Goal: Task Accomplishment & Management: Manage account settings

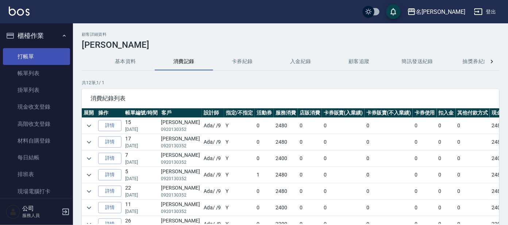
click at [47, 53] on link "打帳單" at bounding box center [36, 56] width 67 height 17
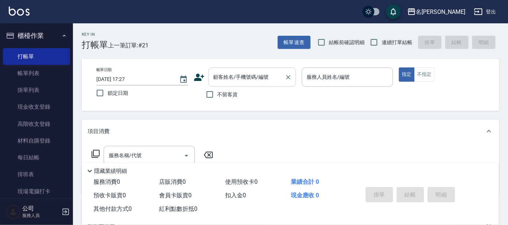
drag, startPoint x: 242, startPoint y: 63, endPoint x: 241, endPoint y: 69, distance: 5.2
click at [241, 69] on div "帳單日期 2025/10/11 17:27 鎖定日期 顧客姓名/手機號碼/編號 顧客姓名/手機號碼/編號 不留客資 服務人員姓名/編號 服務人員姓名/編號 指…" at bounding box center [290, 85] width 417 height 52
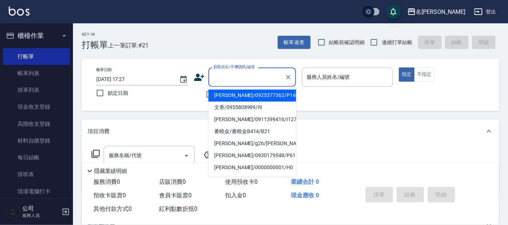
drag, startPoint x: 241, startPoint y: 69, endPoint x: 241, endPoint y: 73, distance: 4.0
click at [241, 73] on input "顧客姓名/手機號碼/編號" at bounding box center [247, 77] width 70 height 13
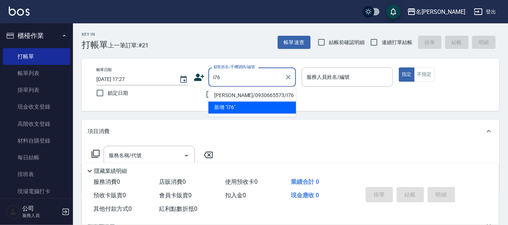
click at [248, 91] on li "[PERSON_NAME]/0930665573/I76" at bounding box center [252, 96] width 88 height 12
type input "[PERSON_NAME]/0930665573/I76"
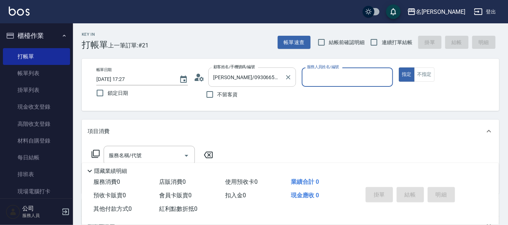
type input "Ada-9"
click at [194, 75] on icon at bounding box center [199, 77] width 11 height 11
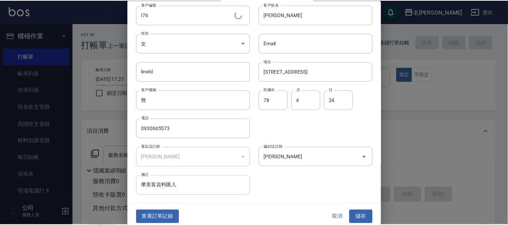
scroll to position [27, 0]
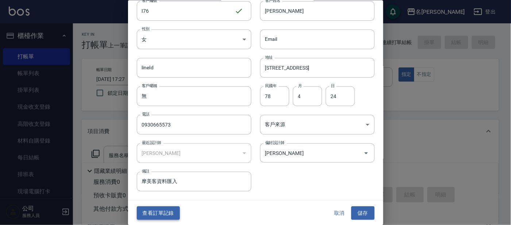
click at [163, 215] on button "查看訂單記錄" at bounding box center [158, 212] width 43 height 13
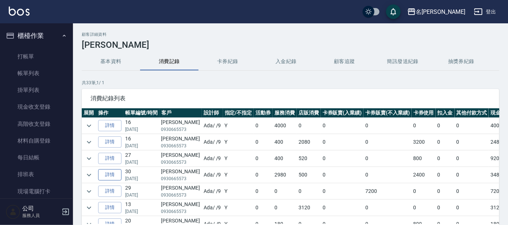
click at [113, 176] on link "詳情" at bounding box center [109, 174] width 23 height 11
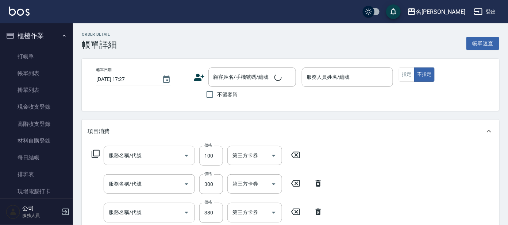
type input "2025/06/21 20:14"
type input "Ada-9"
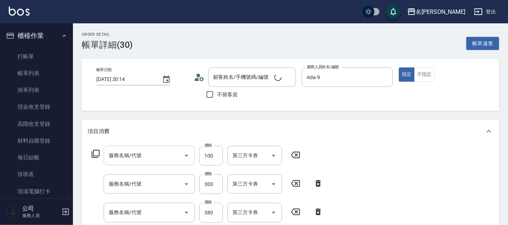
type input "剪髮C級設計師(303)"
type input "補燙/80元(806)"
type input "舒壓+洗髮+養髮(518)"
type input "染髮(400)"
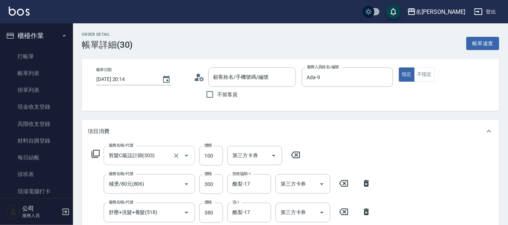
type input "[PERSON_NAME]/0930665573/I76"
type input "及光暈4段深層護髮(1/1)"
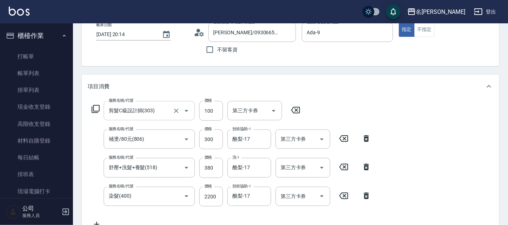
scroll to position [45, 0]
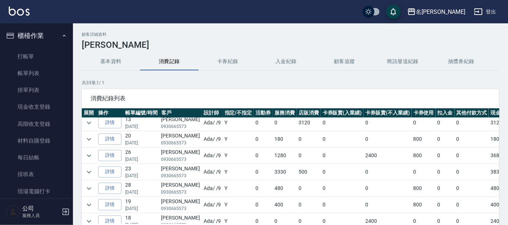
scroll to position [91, 0]
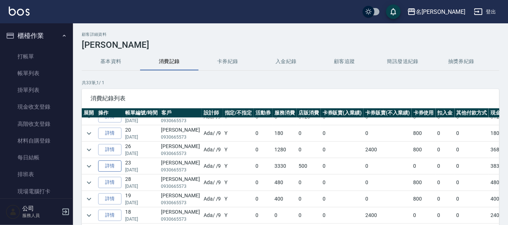
click at [114, 165] on link "詳情" at bounding box center [109, 166] width 23 height 11
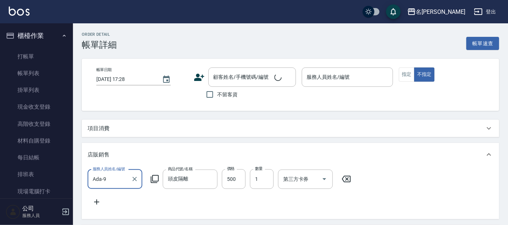
scroll to position [0, 0]
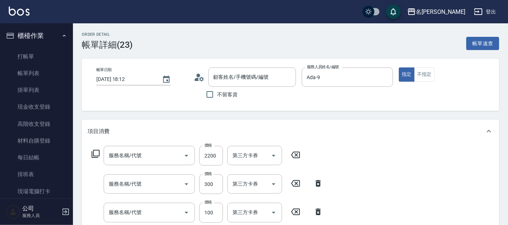
type input "2025/02/21 18:12"
type input "Ada-9"
type input "[PERSON_NAME]/0930665573/I76"
type input "染髮(400)"
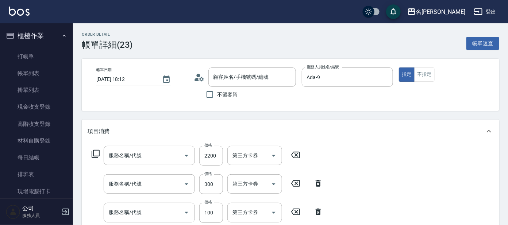
type input "補燙/80元(806)"
type input "剪髮 講師級設計師(300)"
type input "頭皮零敏感(111)"
type input "快速修護(800)"
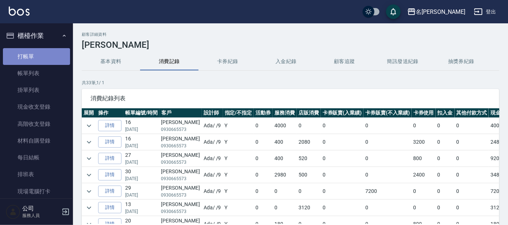
click at [38, 55] on link "打帳單" at bounding box center [36, 56] width 67 height 17
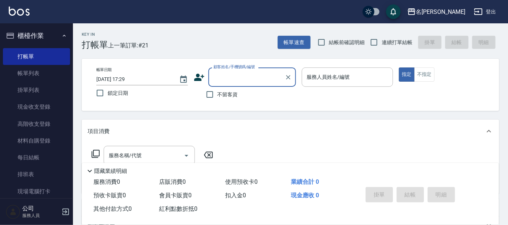
click at [225, 69] on div "顧客姓名/手機號碼/編號 顧客姓名/手機號碼/編號" at bounding box center [252, 76] width 88 height 19
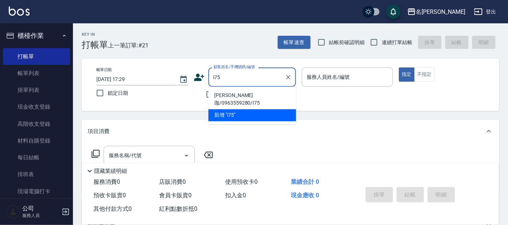
type input "謝榕珈/0963559280/I75"
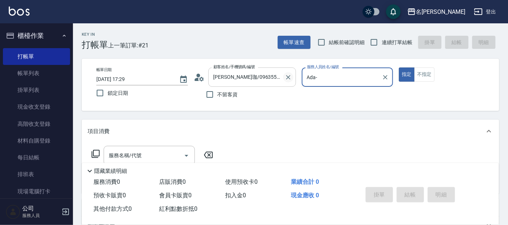
click at [291, 77] on icon "Clear" at bounding box center [288, 77] width 7 height 7
type input "Ada-"
type input "Ada-9"
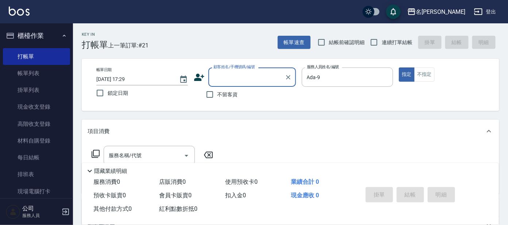
click at [271, 77] on input "顧客姓名/手機號碼/編號" at bounding box center [247, 77] width 70 height 13
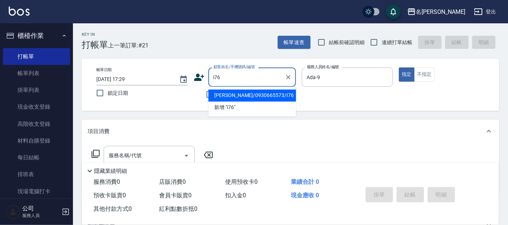
click at [273, 90] on li "[PERSON_NAME]/0930665573/I76" at bounding box center [252, 96] width 88 height 12
type input "[PERSON_NAME]/0930665573/I76"
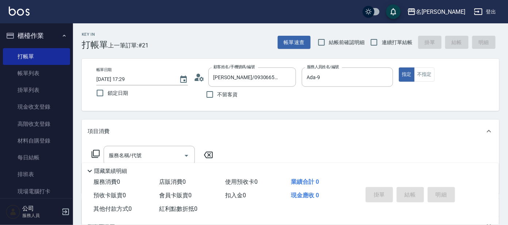
click at [93, 152] on icon at bounding box center [96, 154] width 8 height 8
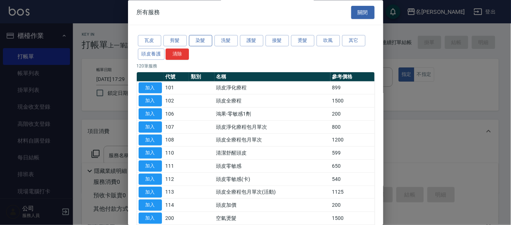
click at [192, 36] on button "染髮" at bounding box center [200, 40] width 23 height 11
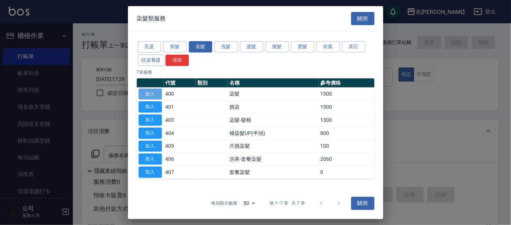
drag, startPoint x: 153, startPoint y: 92, endPoint x: 141, endPoint y: 105, distance: 17.8
click at [152, 92] on button "加入" at bounding box center [150, 93] width 23 height 11
type input "染髮(400)"
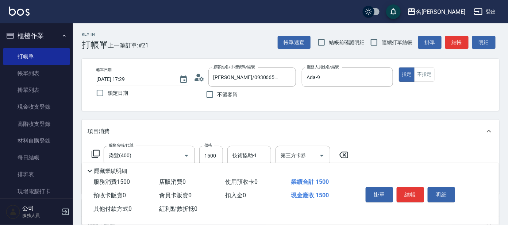
click at [93, 151] on icon at bounding box center [96, 154] width 8 height 8
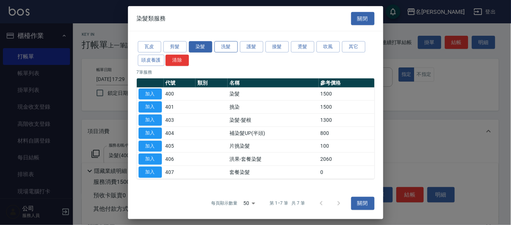
click at [225, 47] on button "洗髮" at bounding box center [226, 46] width 23 height 11
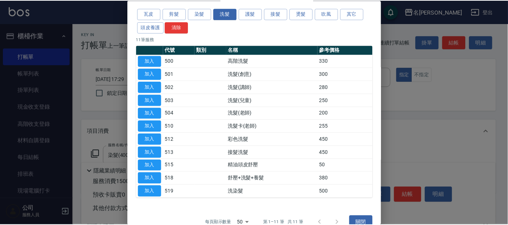
scroll to position [40, 0]
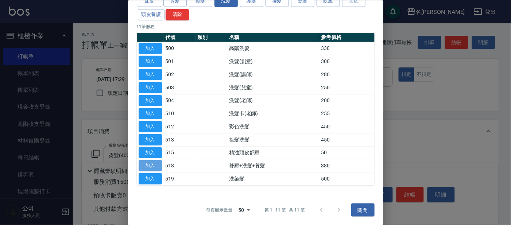
click at [149, 163] on button "加入" at bounding box center [150, 165] width 23 height 11
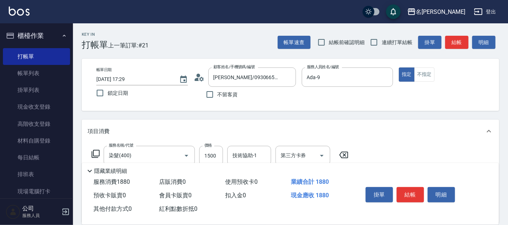
scroll to position [45, 0]
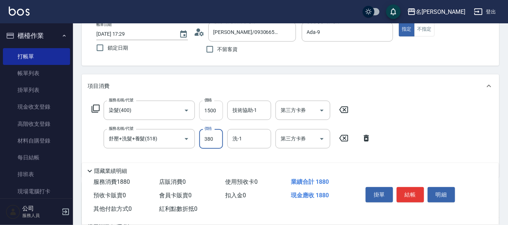
click at [213, 114] on input "1500" at bounding box center [211, 111] width 24 height 20
click at [217, 111] on input "1500" at bounding box center [211, 111] width 24 height 20
type input "2200"
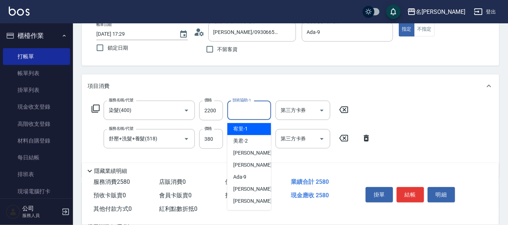
click at [246, 114] on input "技術協助-1" at bounding box center [249, 110] width 37 height 13
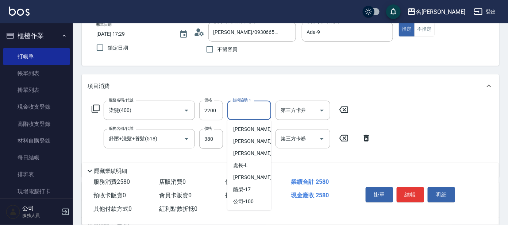
scroll to position [60, 0]
click at [246, 188] on span "酪梨 -17" at bounding box center [242, 190] width 18 height 8
type input "酪梨-17"
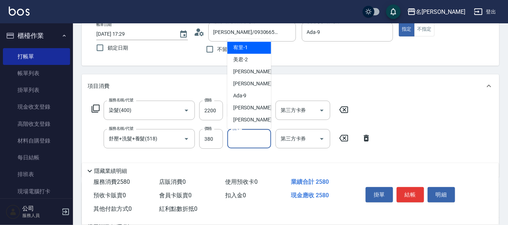
click at [259, 139] on input "洗-1" at bounding box center [249, 138] width 37 height 13
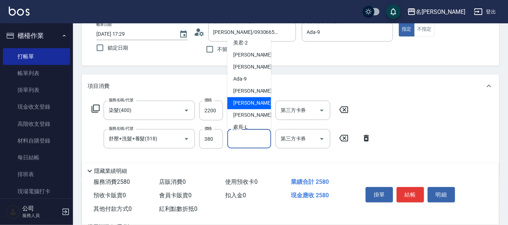
scroll to position [45, 0]
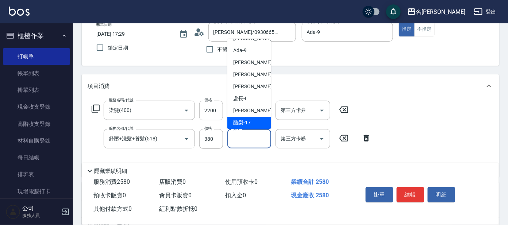
click at [256, 123] on div "酪梨 -17" at bounding box center [249, 123] width 44 height 12
type input "酪梨-17"
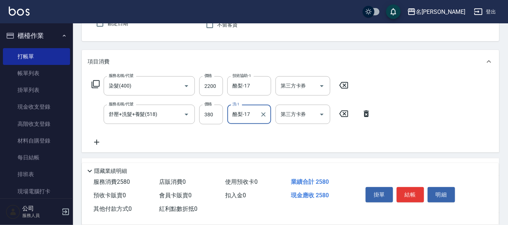
scroll to position [91, 0]
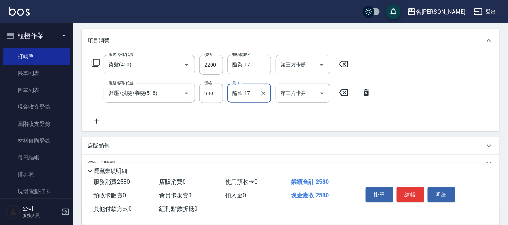
click at [146, 144] on div "店販銷售" at bounding box center [286, 146] width 397 height 8
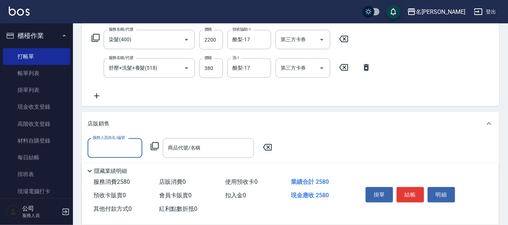
scroll to position [136, 0]
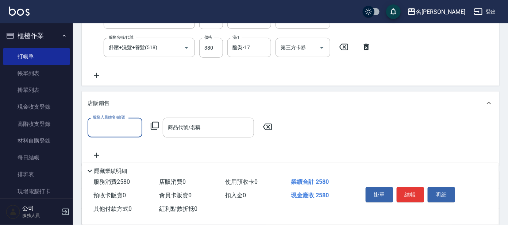
click at [128, 130] on input "服務人員姓名/編號" at bounding box center [115, 127] width 48 height 13
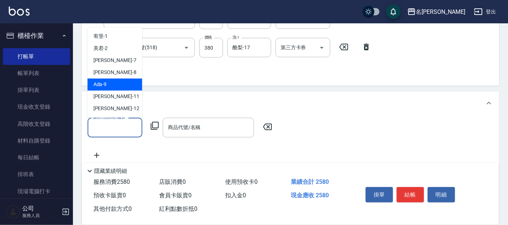
click at [114, 86] on div "Ada -9" at bounding box center [115, 85] width 55 height 12
type input "Ada-9"
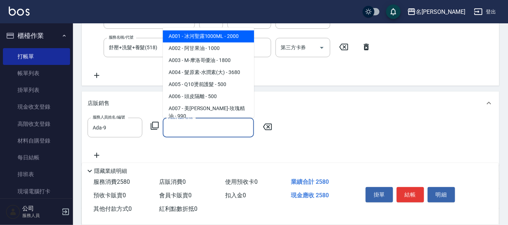
click at [178, 124] on input "商品代號/名稱" at bounding box center [208, 127] width 85 height 13
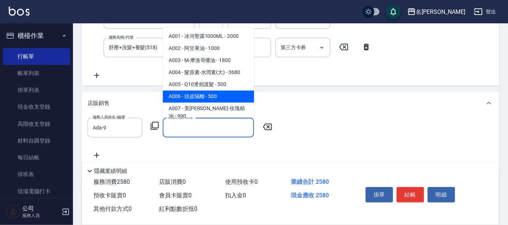
click at [211, 92] on span "A006 - 頭皮隔離 - 500" at bounding box center [208, 97] width 91 height 12
type input "頭皮隔離"
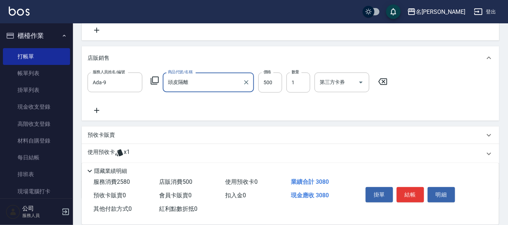
scroll to position [182, 0]
click at [365, 154] on div "使用預收卡 x1" at bounding box center [286, 153] width 397 height 11
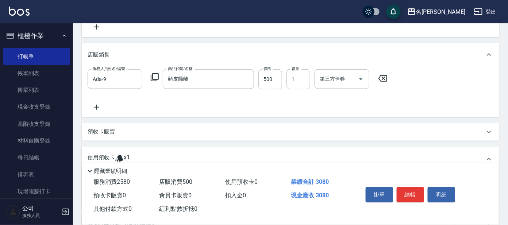
scroll to position [273, 0]
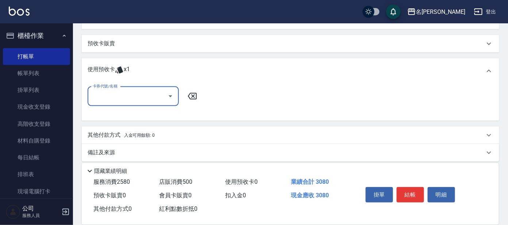
click at [155, 96] on input "卡券代號/名稱" at bounding box center [128, 96] width 74 height 13
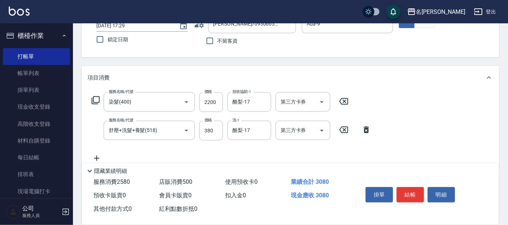
scroll to position [45, 0]
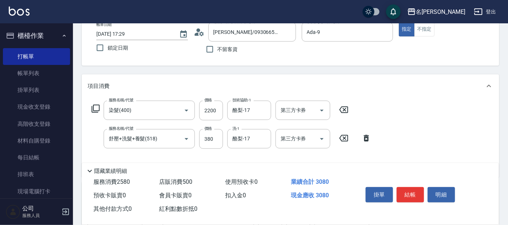
drag, startPoint x: 411, startPoint y: 189, endPoint x: 384, endPoint y: 196, distance: 28.0
click at [410, 189] on button "結帳" at bounding box center [410, 194] width 27 height 15
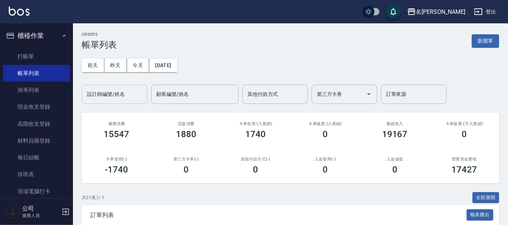
click at [129, 95] on input "設計師編號/姓名" at bounding box center [114, 94] width 59 height 13
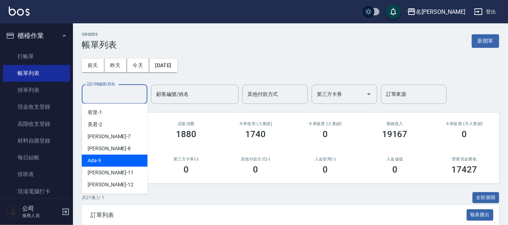
click at [113, 160] on div "Ada -9" at bounding box center [115, 161] width 66 height 12
type input "Ada-9"
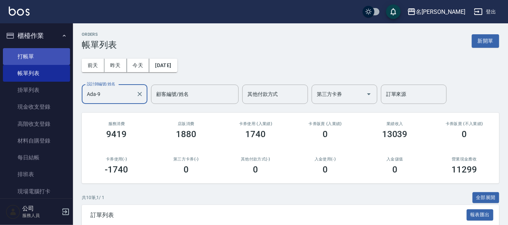
click at [26, 57] on link "打帳單" at bounding box center [36, 56] width 67 height 17
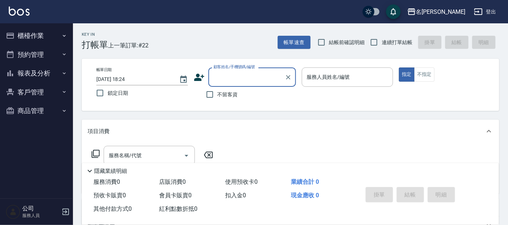
click at [251, 78] on input "顧客姓名/手機號碼/編號" at bounding box center [247, 77] width 70 height 13
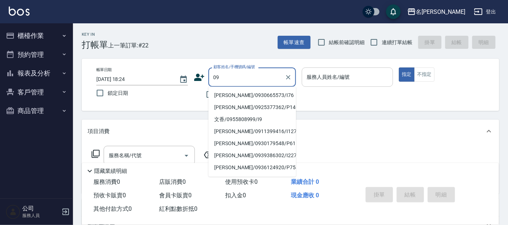
type input "09"
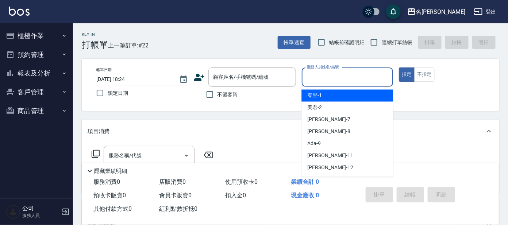
click at [328, 78] on input "服務人員姓名/編號" at bounding box center [347, 77] width 85 height 13
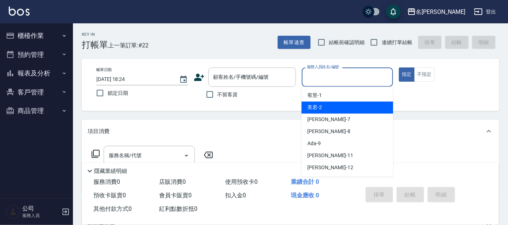
click at [324, 107] on div "美君 -2" at bounding box center [347, 108] width 92 height 12
type input "美君-2"
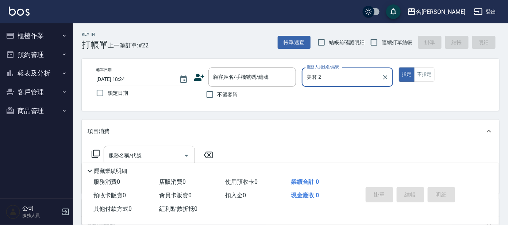
click at [154, 155] on input "服務名稱/代號" at bounding box center [144, 155] width 74 height 13
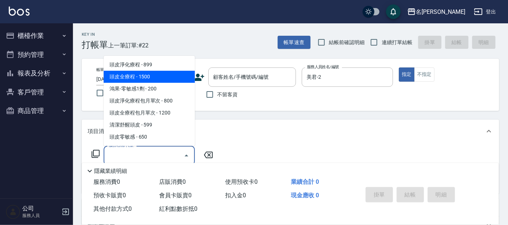
click at [158, 77] on span "頭皮全療程 - 1500" at bounding box center [149, 77] width 91 height 12
type input "頭皮全療程(102)"
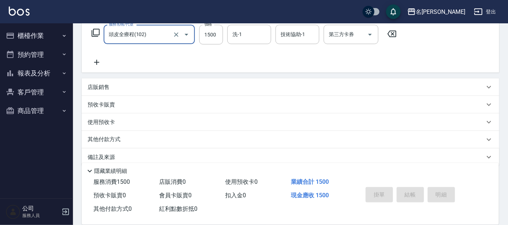
scroll to position [130, 0]
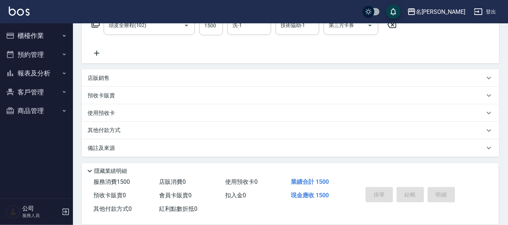
click at [96, 51] on icon at bounding box center [97, 53] width 18 height 9
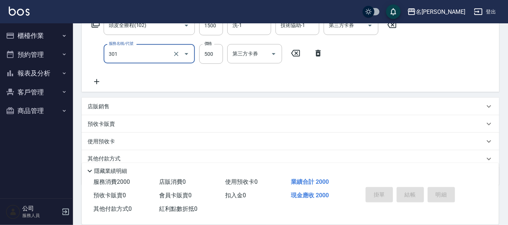
type input "剪髮 A級設計師(301)"
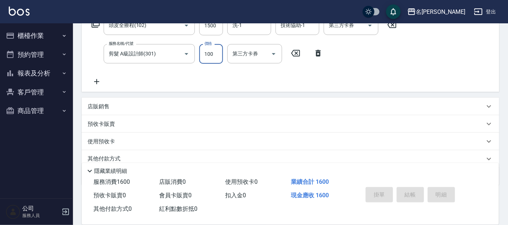
type input "100"
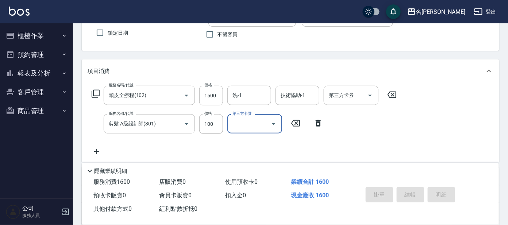
scroll to position [0, 0]
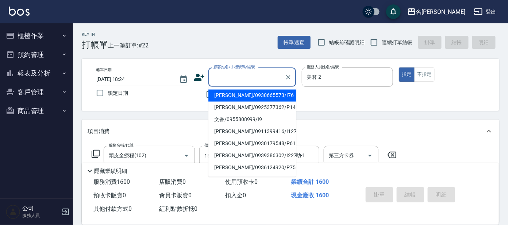
click at [236, 78] on input "顧客姓名/手機號碼/編號" at bounding box center [247, 77] width 70 height 13
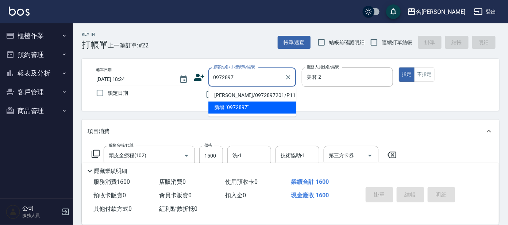
click at [248, 96] on li "[PERSON_NAME]/0972897201/P1155" at bounding box center [252, 96] width 88 height 12
type input "[PERSON_NAME]/0972897201/P1155"
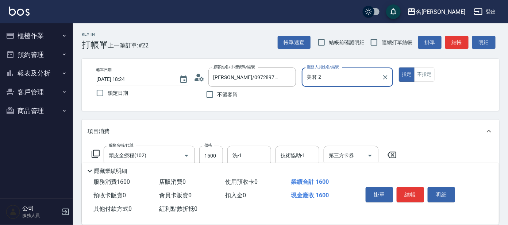
type input "公司 -100"
click at [383, 76] on icon "Clear" at bounding box center [385, 77] width 7 height 7
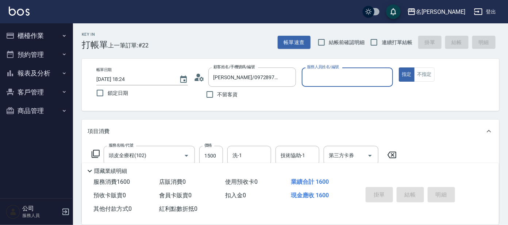
click at [372, 76] on input "服務人員姓名/編號" at bounding box center [347, 77] width 85 height 13
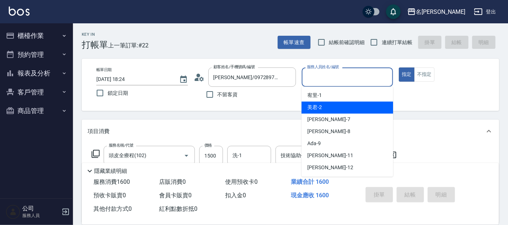
click at [364, 105] on div "美君 -2" at bounding box center [347, 108] width 92 height 12
type input "美君-2"
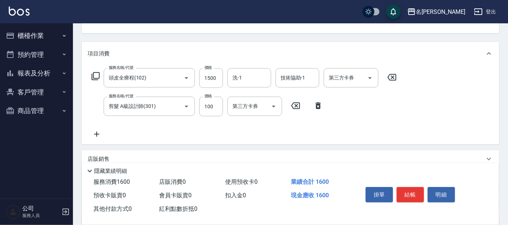
scroll to position [158, 0]
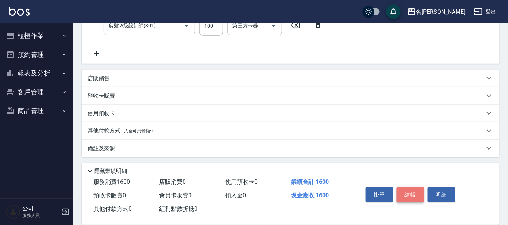
click at [409, 189] on button "結帳" at bounding box center [410, 194] width 27 height 15
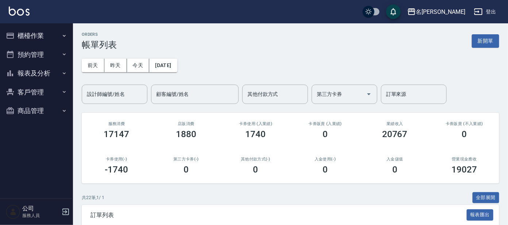
click at [86, 150] on div "卡券使用(-) -1740" at bounding box center [117, 165] width 70 height 35
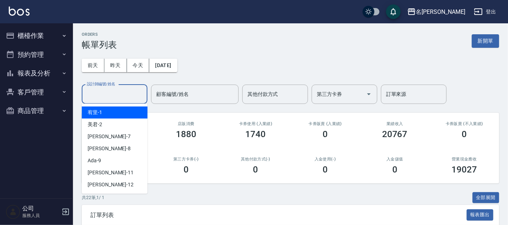
click at [106, 92] on input "設計師編號/姓名" at bounding box center [114, 94] width 59 height 13
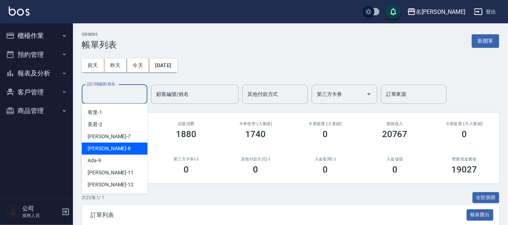
click at [105, 143] on div "[PERSON_NAME] -8" at bounding box center [115, 149] width 66 height 12
type input "亞璇-8"
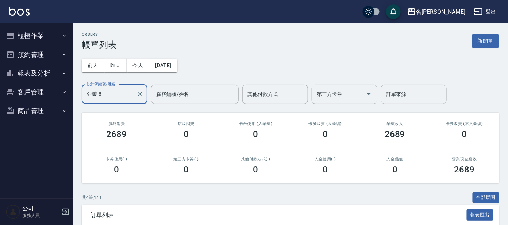
scroll to position [122, 0]
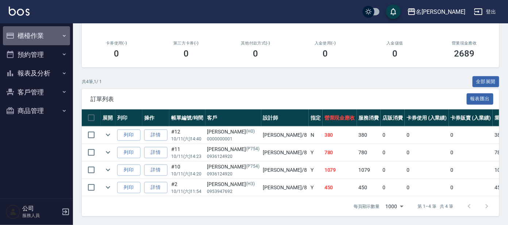
click at [47, 30] on button "櫃檯作業" at bounding box center [36, 35] width 67 height 19
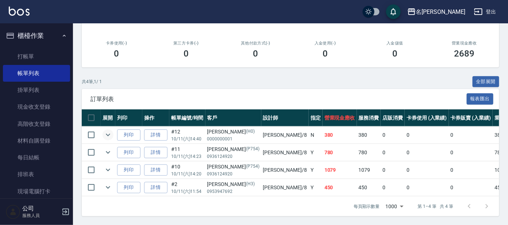
click at [103, 130] on button "expand row" at bounding box center [108, 135] width 11 height 11
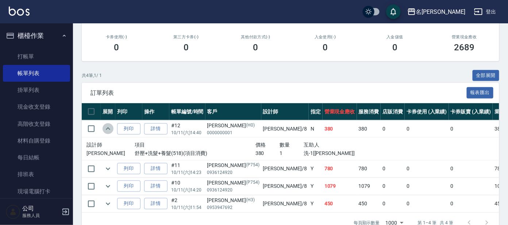
click at [103, 130] on button "expand row" at bounding box center [108, 128] width 11 height 11
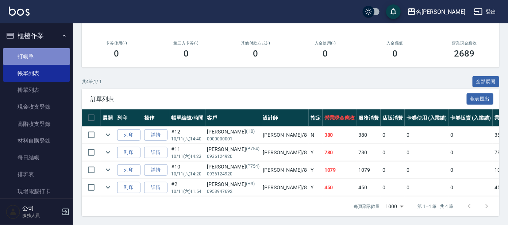
click at [42, 51] on link "打帳單" at bounding box center [36, 56] width 67 height 17
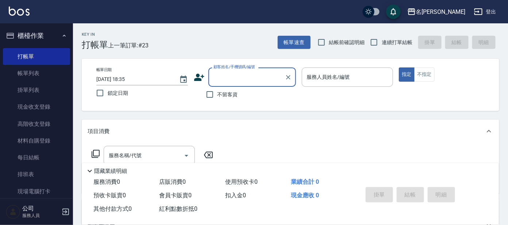
click at [247, 76] on input "顧客姓名/手機號碼/編號" at bounding box center [247, 77] width 70 height 13
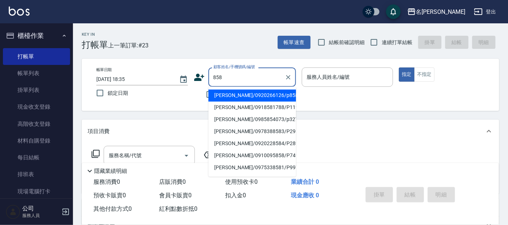
click at [230, 96] on li "[PERSON_NAME]/0920266126/p858" at bounding box center [252, 96] width 88 height 12
type input "[PERSON_NAME]/0920266126/p858"
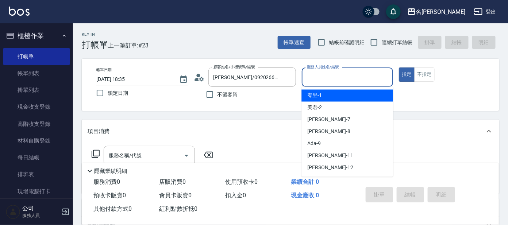
click at [331, 74] on input "服務人員姓名/編號" at bounding box center [347, 77] width 85 height 13
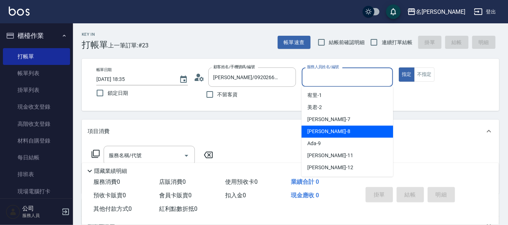
click at [317, 132] on span "[PERSON_NAME] -8" at bounding box center [328, 132] width 43 height 8
type input "亞璇-8"
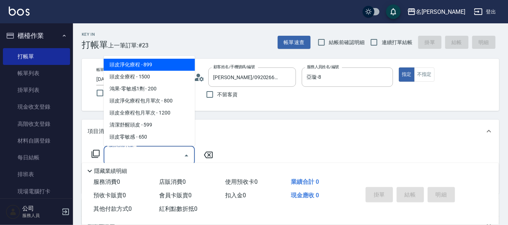
drag, startPoint x: 152, startPoint y: 152, endPoint x: 125, endPoint y: 175, distance: 35.2
click at [152, 154] on input "服務名稱/代號" at bounding box center [144, 155] width 74 height 13
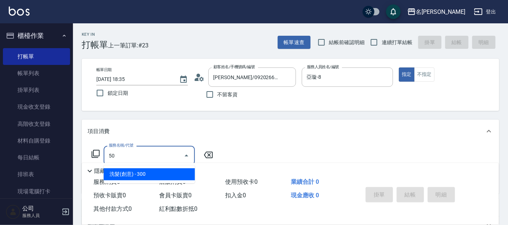
type input "501"
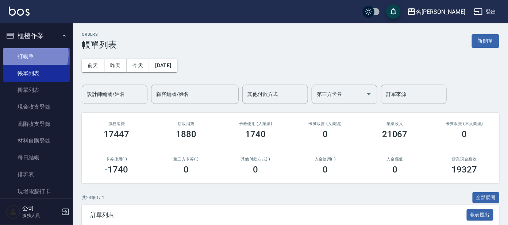
drag, startPoint x: 27, startPoint y: 54, endPoint x: 33, endPoint y: 54, distance: 5.5
click at [28, 54] on link "打帳單" at bounding box center [36, 56] width 67 height 17
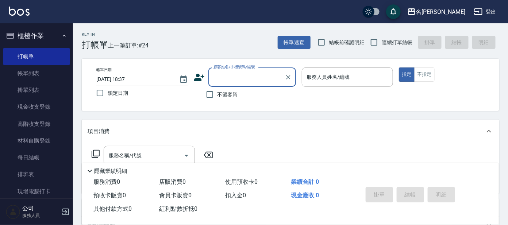
click at [231, 81] on input "顧客姓名/手機號碼/編號" at bounding box center [247, 77] width 70 height 13
click at [246, 96] on li "[PERSON_NAME]/0922806400/p2457" at bounding box center [252, 96] width 88 height 12
type input "[PERSON_NAME]/0922806400/p2457"
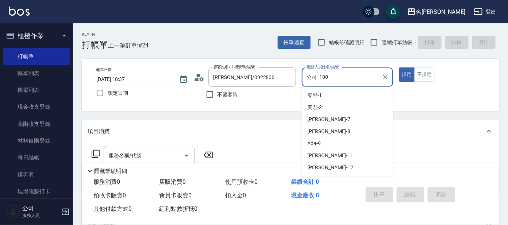
click at [332, 77] on input "公司 -100" at bounding box center [342, 77] width 74 height 13
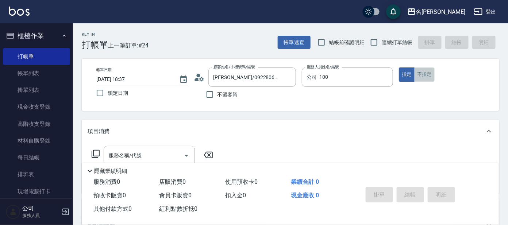
drag, startPoint x: 424, startPoint y: 72, endPoint x: 422, endPoint y: 84, distance: 11.8
click at [425, 72] on button "不指定" at bounding box center [424, 74] width 20 height 14
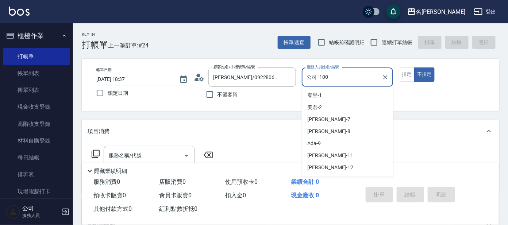
click at [354, 79] on input "公司 -100" at bounding box center [342, 77] width 74 height 13
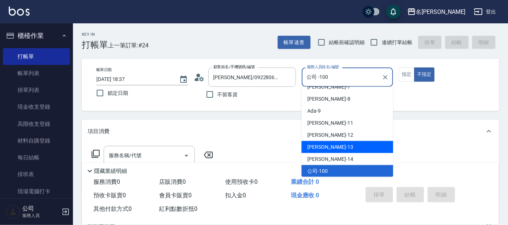
scroll to position [0, 0]
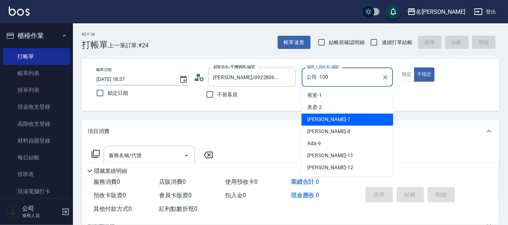
click at [314, 116] on span "小鳳 -7" at bounding box center [328, 120] width 43 height 8
type input "小鳳-7"
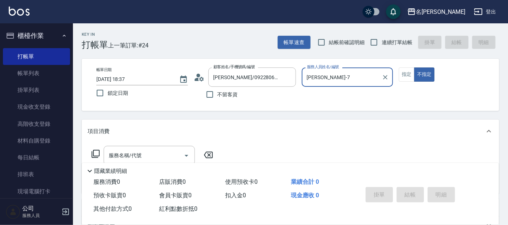
click at [96, 153] on icon at bounding box center [95, 154] width 9 height 9
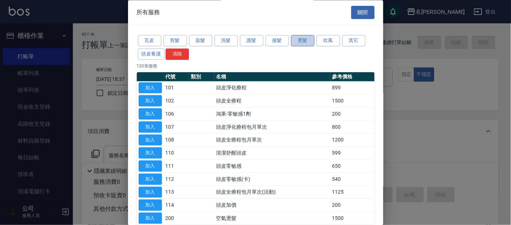
click at [300, 39] on button "燙髮" at bounding box center [302, 40] width 23 height 11
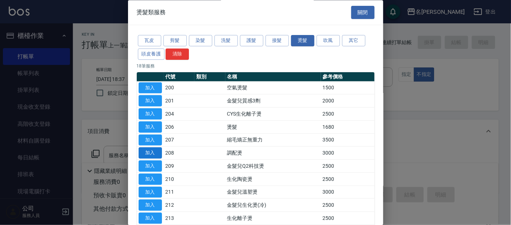
click at [155, 154] on button "加入" at bounding box center [150, 153] width 23 height 11
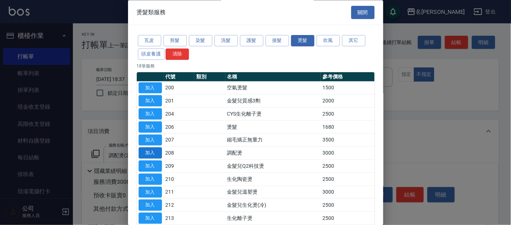
type input "調配燙(208)"
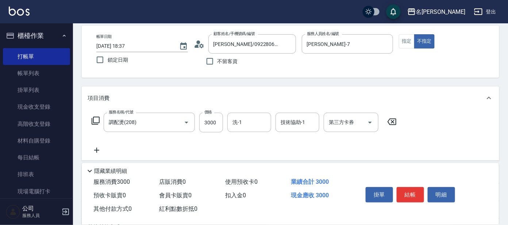
scroll to position [35, 0]
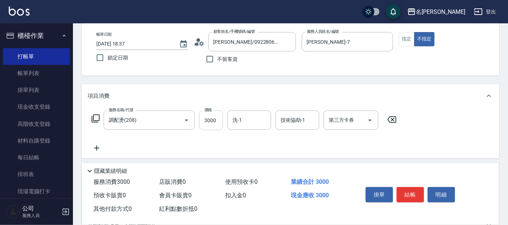
click at [217, 120] on input "3000" at bounding box center [211, 121] width 24 height 20
type input "3500"
click at [250, 121] on input "洗-1" at bounding box center [249, 120] width 37 height 13
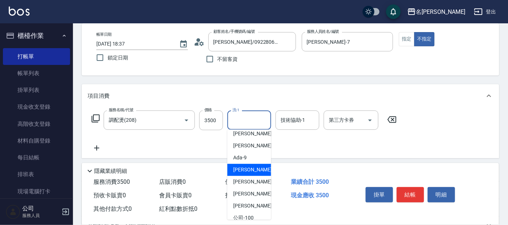
scroll to position [45, 0]
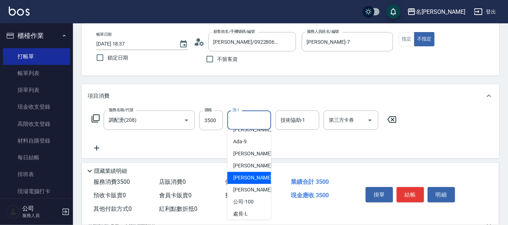
drag, startPoint x: 244, startPoint y: 177, endPoint x: 237, endPoint y: 175, distance: 7.4
click at [244, 177] on span "楊佳臻 -13" at bounding box center [256, 178] width 46 height 8
type input "楊佳臻-13"
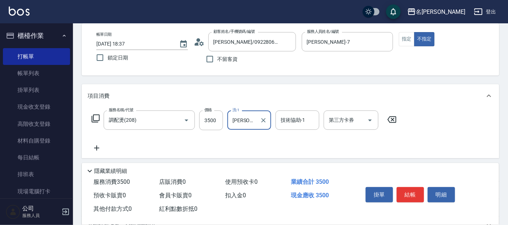
click at [95, 117] on icon at bounding box center [95, 118] width 9 height 9
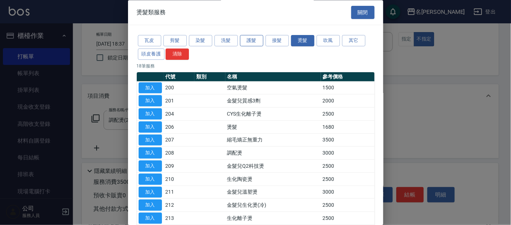
click at [254, 38] on button "護髮" at bounding box center [251, 40] width 23 height 11
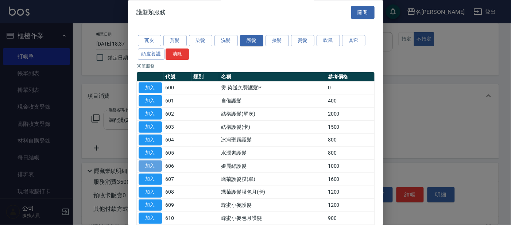
click at [155, 164] on button "加入" at bounding box center [150, 166] width 23 height 11
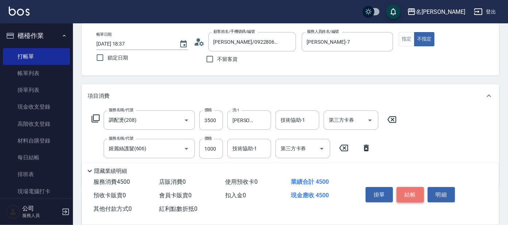
click at [403, 192] on button "結帳" at bounding box center [410, 194] width 27 height 15
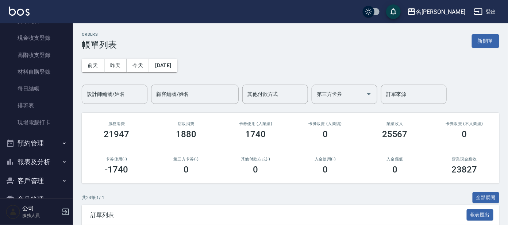
scroll to position [88, 0]
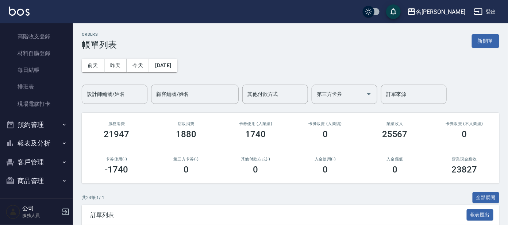
click at [33, 141] on button "報表及分析" at bounding box center [36, 143] width 67 height 19
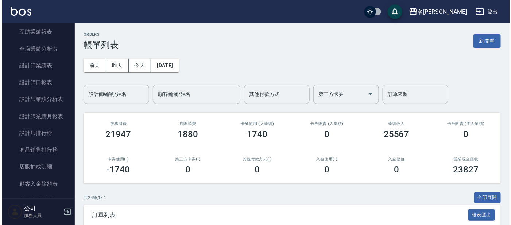
scroll to position [325, 0]
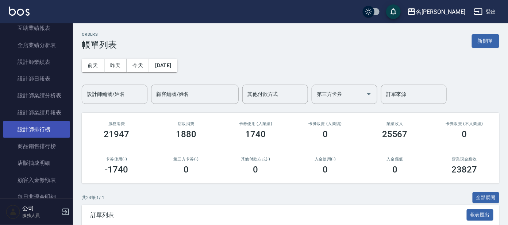
click at [33, 128] on link "設計師排行榜" at bounding box center [36, 129] width 67 height 17
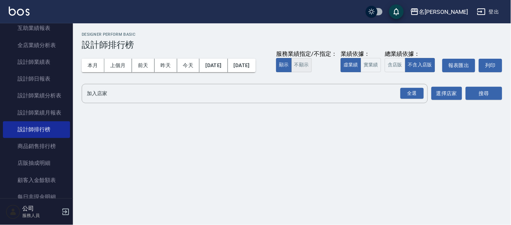
click at [291, 72] on button "不顯示" at bounding box center [301, 65] width 20 height 14
click at [361, 72] on button "實業績" at bounding box center [371, 65] width 20 height 14
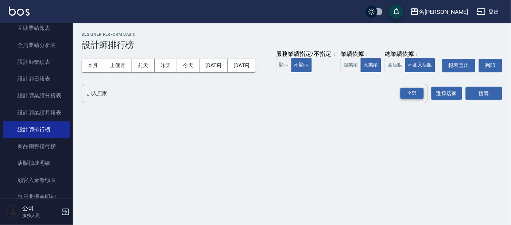
click at [413, 99] on div "全選" at bounding box center [412, 93] width 23 height 11
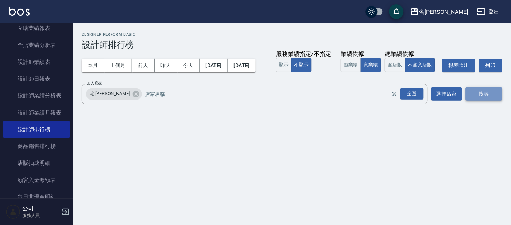
click at [479, 101] on button "搜尋" at bounding box center [484, 93] width 36 height 13
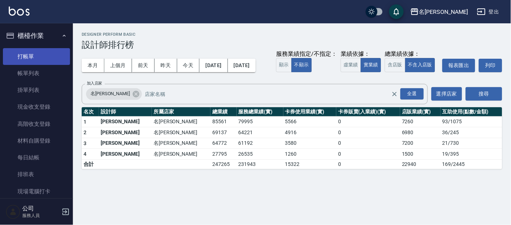
click at [28, 58] on link "打帳單" at bounding box center [36, 56] width 67 height 17
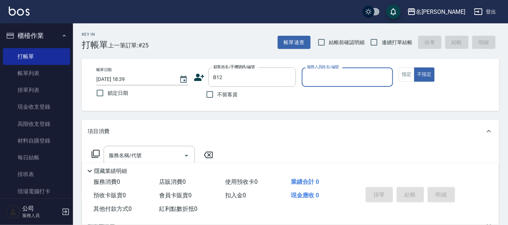
type input "黃琪媛/0955377886/B12"
type input "美君-2"
click at [288, 77] on icon "Clear" at bounding box center [288, 77] width 4 height 4
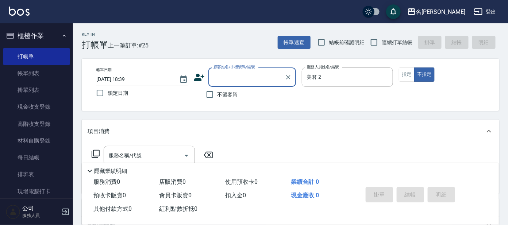
click at [262, 77] on input "顧客姓名/手機號碼/編號" at bounding box center [247, 77] width 70 height 13
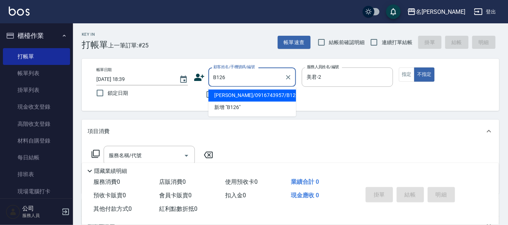
type input "[PERSON_NAME]/0916743957/B126"
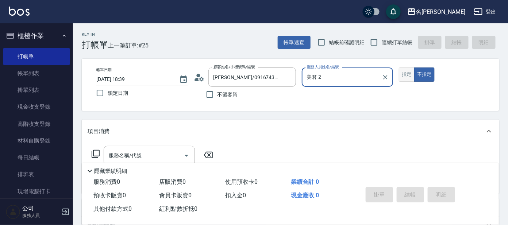
click at [405, 76] on button "指定" at bounding box center [407, 74] width 16 height 14
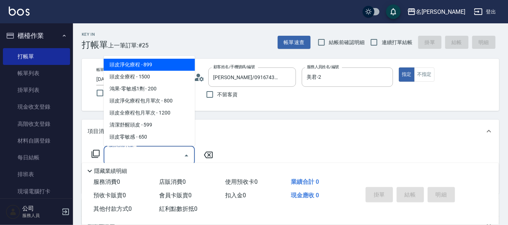
click at [144, 154] on input "服務名稱/代號" at bounding box center [144, 155] width 74 height 13
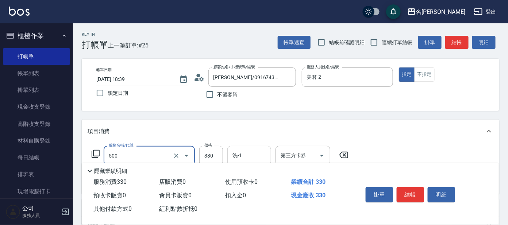
type input "高階洗髮(500)"
click at [249, 160] on input "洗-1" at bounding box center [249, 155] width 37 height 13
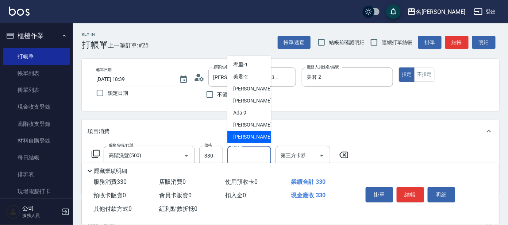
click at [260, 134] on div "云潔 -12" at bounding box center [249, 137] width 44 height 12
type input "云潔-12"
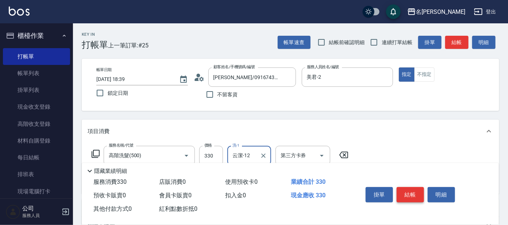
click at [403, 193] on button "結帳" at bounding box center [410, 194] width 27 height 15
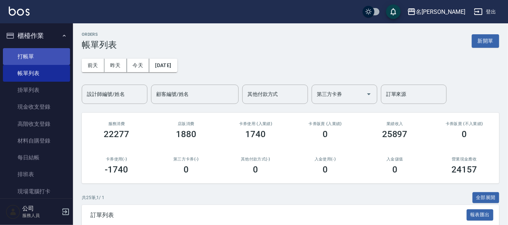
click at [34, 48] on link "打帳單" at bounding box center [36, 56] width 67 height 17
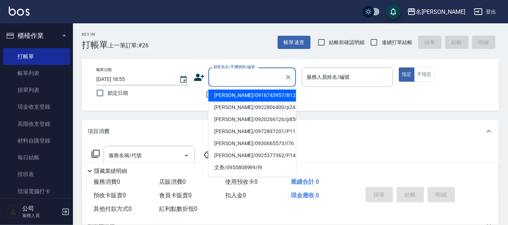
click at [227, 73] on input "顧客姓名/手機號碼/編號" at bounding box center [247, 77] width 70 height 13
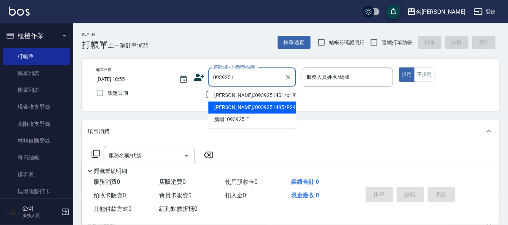
click at [271, 105] on li "[PERSON_NAME]/0939251495/P240" at bounding box center [252, 108] width 88 height 12
type input "[PERSON_NAME]/0939251495/P240"
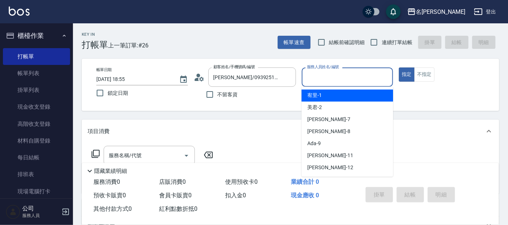
click at [333, 81] on input "服務人員姓名/編號" at bounding box center [347, 77] width 85 height 13
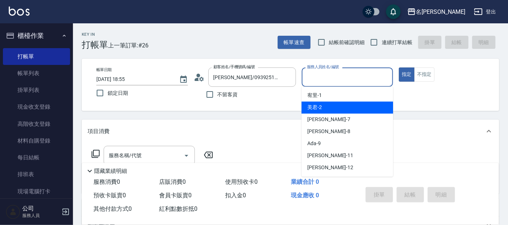
click at [337, 105] on div "美君 -2" at bounding box center [347, 108] width 92 height 12
type input "美君-2"
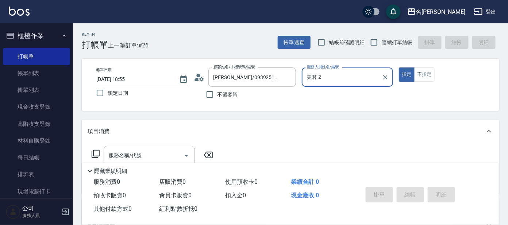
click at [418, 66] on div "帳單日期 2025/10/11 18:55 鎖定日期 顧客姓名/手機號碼/編號 王鈺婷/0939251495/P240 顧客姓名/手機號碼/編號 不留客資 服…" at bounding box center [290, 85] width 417 height 52
click at [422, 70] on button "不指定" at bounding box center [424, 74] width 20 height 14
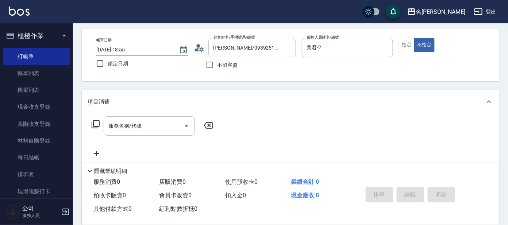
scroll to position [45, 0]
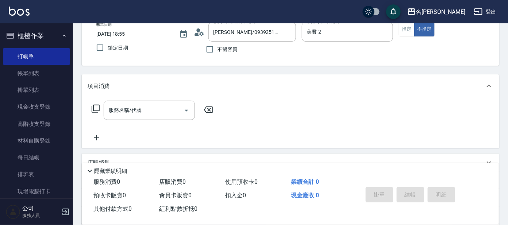
click at [96, 108] on icon at bounding box center [95, 108] width 9 height 9
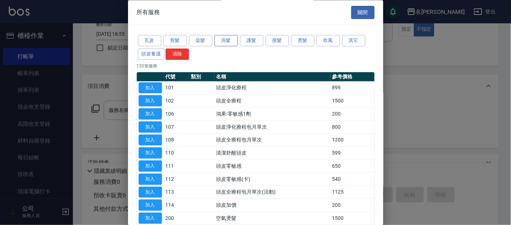
drag, startPoint x: 222, startPoint y: 42, endPoint x: 228, endPoint y: 38, distance: 7.4
click at [222, 42] on button "洗髮" at bounding box center [226, 40] width 23 height 11
click at [228, 38] on button "洗髮" at bounding box center [226, 40] width 23 height 11
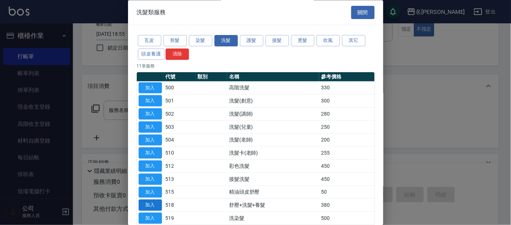
click at [144, 202] on button "加入" at bounding box center [150, 205] width 23 height 11
type input "舒壓+洗髮+養髮(518)"
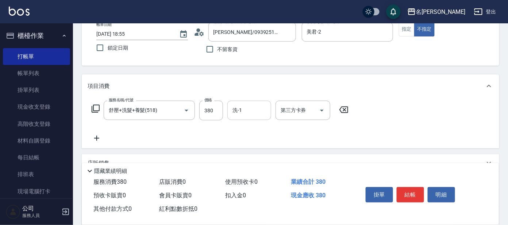
click at [266, 107] on input "洗-1" at bounding box center [249, 110] width 37 height 13
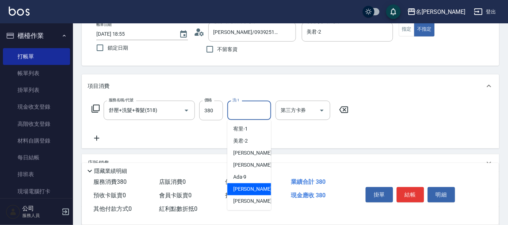
click at [249, 189] on span "曉晴 -11" at bounding box center [256, 190] width 46 height 8
type input "曉晴-11"
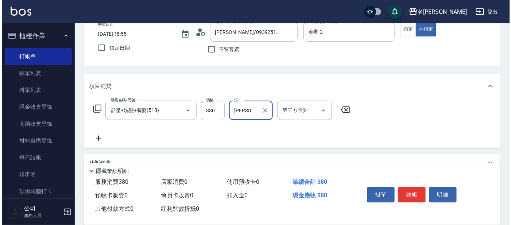
scroll to position [0, 0]
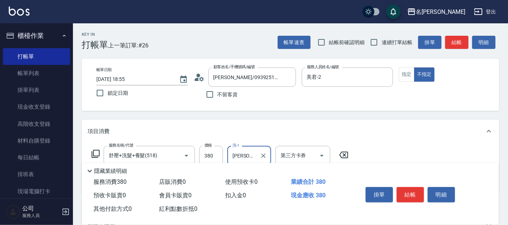
click at [197, 78] on icon at bounding box center [196, 79] width 4 height 3
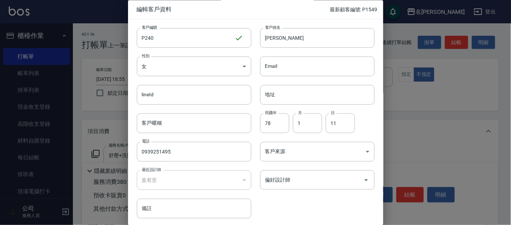
click at [425, 92] on div at bounding box center [255, 112] width 511 height 225
click at [426, 86] on div at bounding box center [255, 112] width 511 height 225
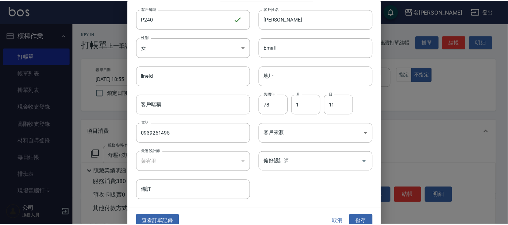
scroll to position [27, 0]
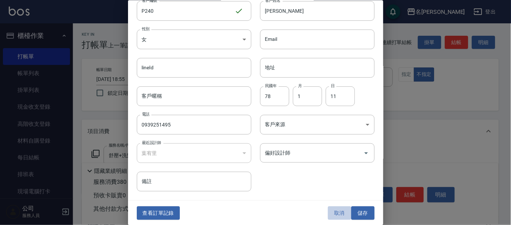
click at [336, 212] on button "取消" at bounding box center [339, 212] width 23 height 13
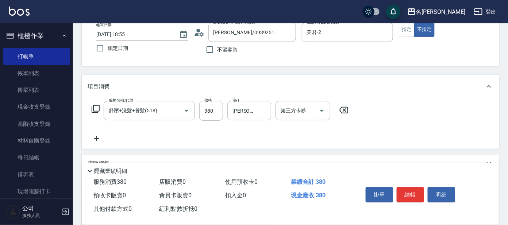
scroll to position [45, 0]
click at [410, 194] on button "結帳" at bounding box center [410, 194] width 27 height 15
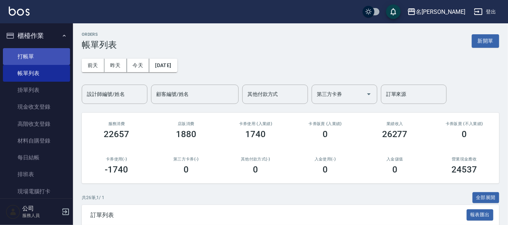
click at [39, 50] on link "打帳單" at bounding box center [36, 56] width 67 height 17
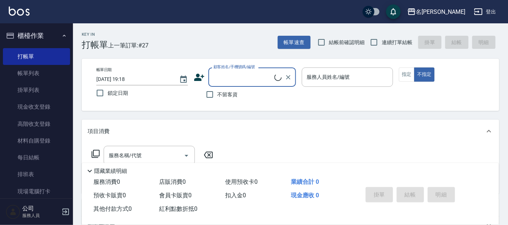
click at [247, 82] on input "顧客姓名/手機號碼/編號" at bounding box center [243, 77] width 63 height 13
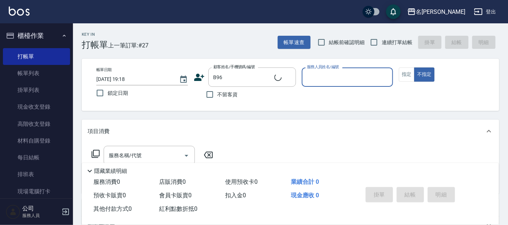
type input "[PERSON_NAME]/0953775768/B96"
type input "美君-2"
click at [406, 77] on button "指定" at bounding box center [407, 74] width 16 height 14
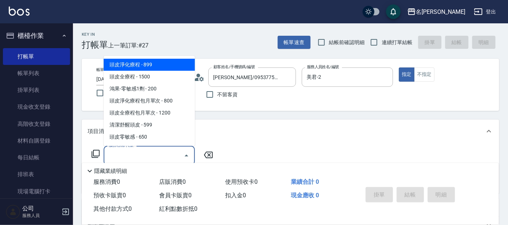
click at [142, 156] on input "服務名稱/代號" at bounding box center [144, 155] width 74 height 13
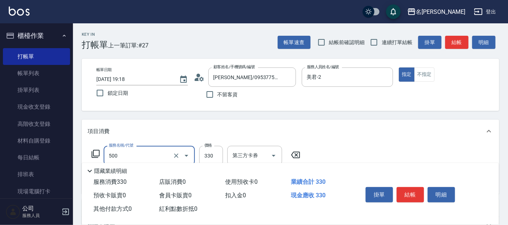
type input "高階洗髮(500)"
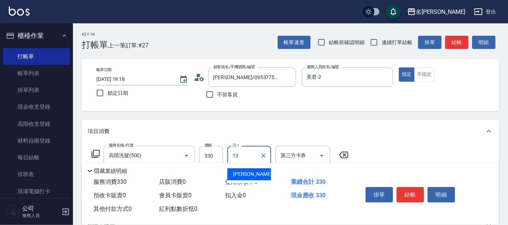
type input "楊佳臻-13"
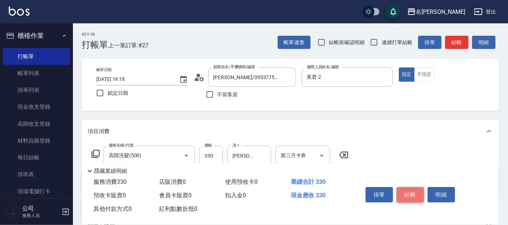
click at [409, 195] on button "結帳" at bounding box center [410, 194] width 27 height 15
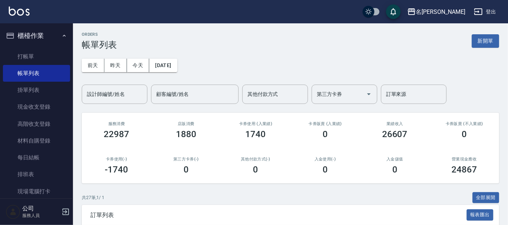
click at [144, 168] on div "卡券使用(-) -1740" at bounding box center [117, 165] width 70 height 35
click at [32, 53] on link "打帳單" at bounding box center [36, 56] width 67 height 17
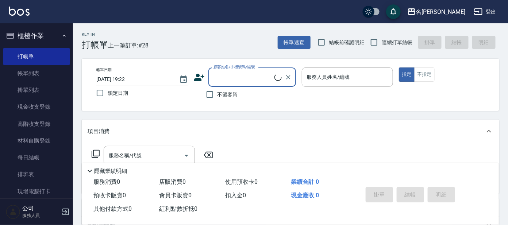
click at [249, 85] on div "顧客姓名/手機號碼/編號" at bounding box center [252, 76] width 88 height 19
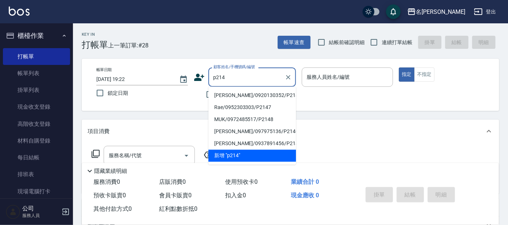
click at [229, 93] on li "[PERSON_NAME]/0920130352/P214" at bounding box center [252, 96] width 88 height 12
type input "[PERSON_NAME]/0920130352/P214"
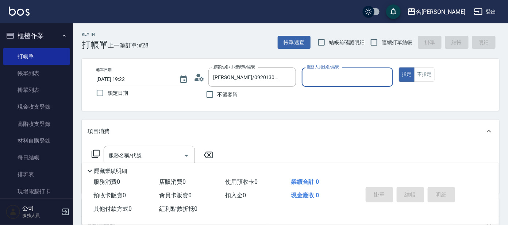
click at [198, 78] on icon at bounding box center [196, 79] width 4 height 3
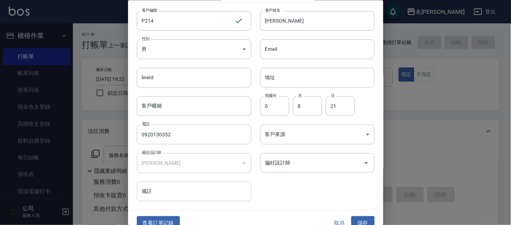
scroll to position [27, 0]
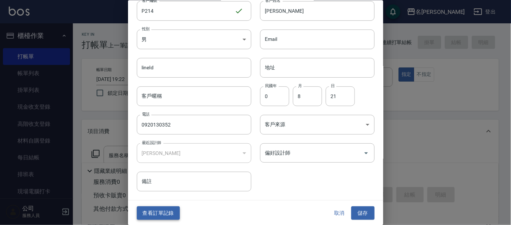
click at [166, 210] on button "查看訂單記錄" at bounding box center [158, 212] width 43 height 13
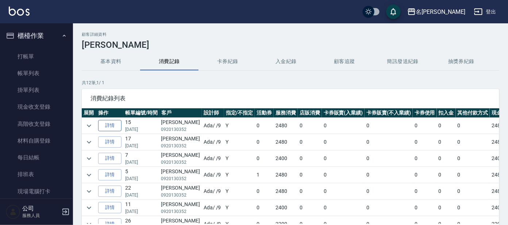
click at [100, 125] on link "詳情" at bounding box center [109, 125] width 23 height 11
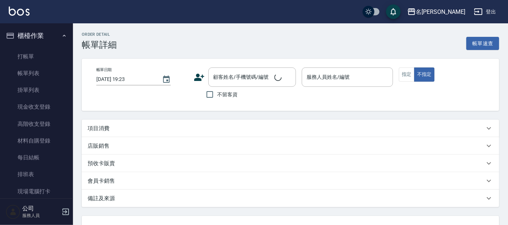
type input "2025/08/03 15:12"
type input "Ada-9"
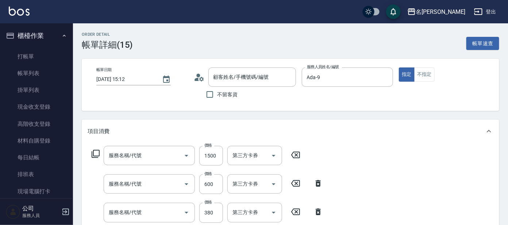
type input "[PERSON_NAME]/0920130352/P214"
type input "染髮(400)"
type input "剪髮 講師級設計師(300)"
type input "舒壓+洗髮+養髮(518)"
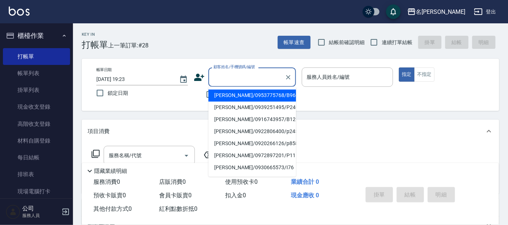
click at [234, 71] on input "顧客姓名/手機號碼/編號" at bounding box center [247, 77] width 70 height 13
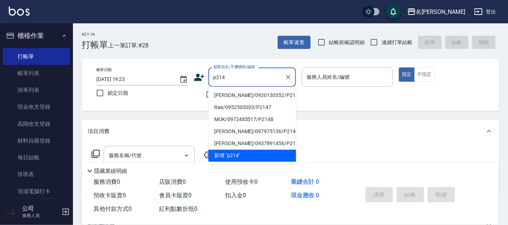
drag, startPoint x: 239, startPoint y: 91, endPoint x: 239, endPoint y: 98, distance: 7.7
click at [239, 99] on li "[PERSON_NAME]/0920130352/P214" at bounding box center [252, 96] width 88 height 12
type input "[PERSON_NAME]/0920130352/P214"
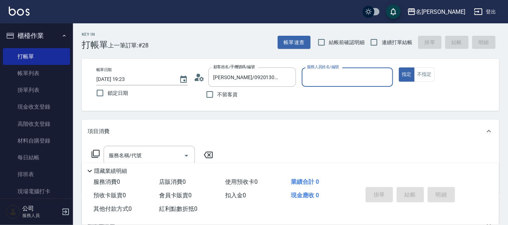
click at [341, 85] on div "服務人員姓名/編號" at bounding box center [348, 76] width 92 height 19
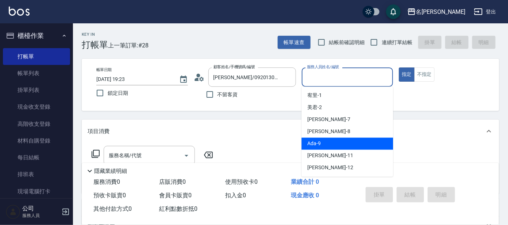
click at [333, 142] on div "Ada -9" at bounding box center [347, 144] width 92 height 12
type input "Ada-9"
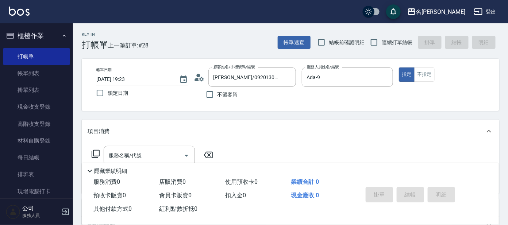
click at [94, 153] on icon at bounding box center [95, 154] width 9 height 9
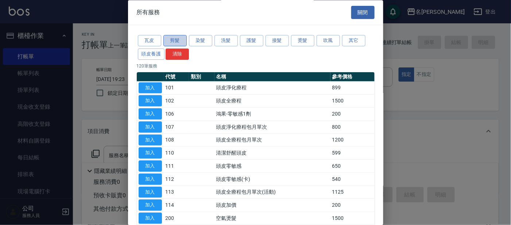
click at [177, 36] on button "剪髮" at bounding box center [174, 40] width 23 height 11
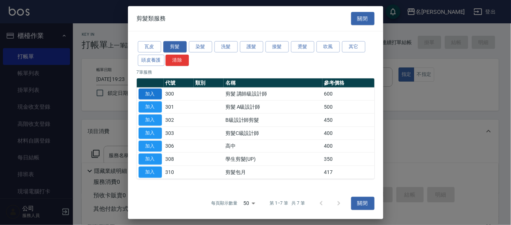
click at [149, 91] on button "加入" at bounding box center [150, 93] width 23 height 11
type input "剪髮 講師級設計師(300)"
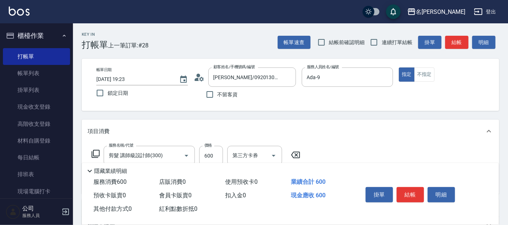
click at [92, 151] on icon at bounding box center [95, 154] width 9 height 9
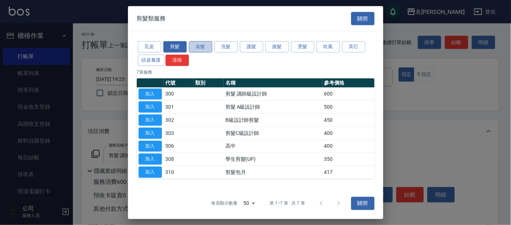
click at [201, 45] on button "染髮" at bounding box center [200, 46] width 23 height 11
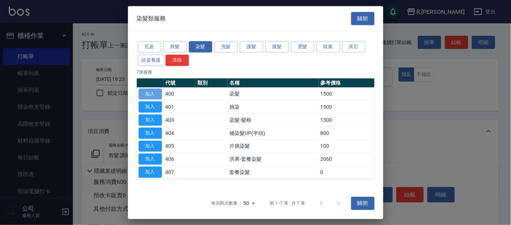
click at [156, 91] on button "加入" at bounding box center [150, 93] width 23 height 11
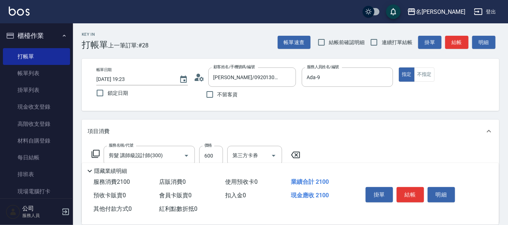
click at [96, 152] on icon at bounding box center [95, 154] width 9 height 9
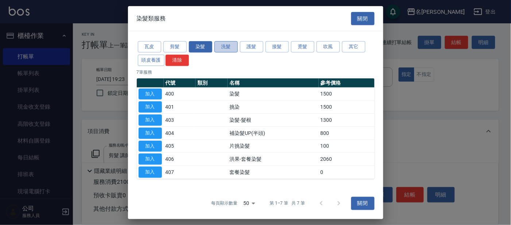
click at [229, 45] on button "洗髮" at bounding box center [226, 46] width 23 height 11
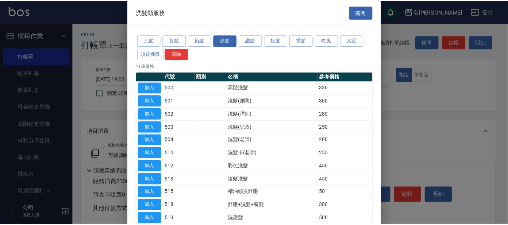
scroll to position [40, 0]
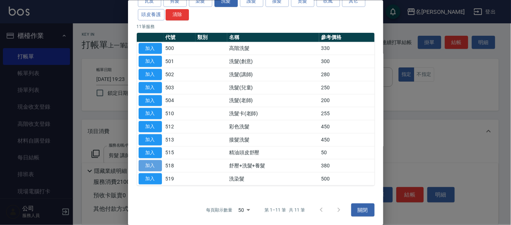
click at [144, 160] on button "加入" at bounding box center [150, 165] width 23 height 11
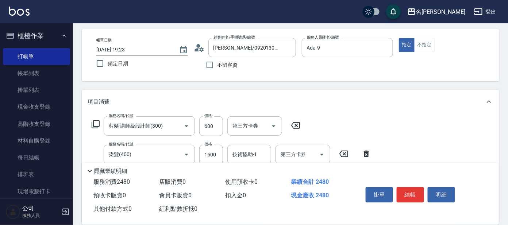
scroll to position [91, 0]
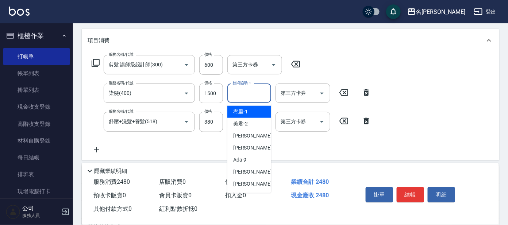
click at [265, 97] on input "技術協助-1" at bounding box center [249, 93] width 37 height 13
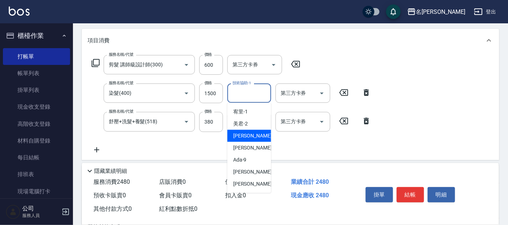
scroll to position [45, 0]
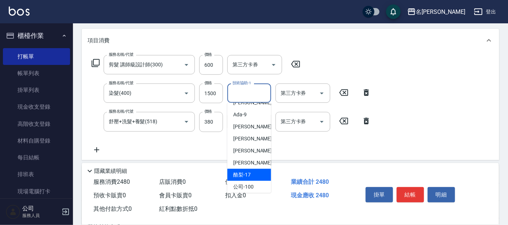
click at [242, 173] on span "酪梨 -17" at bounding box center [242, 175] width 18 height 8
type input "酪梨-17"
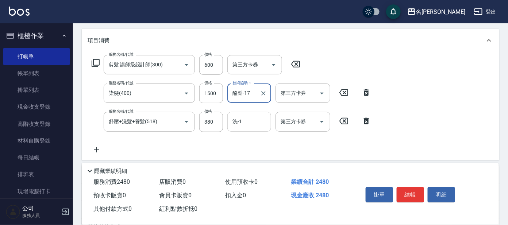
click at [258, 125] on input "洗-1" at bounding box center [249, 121] width 37 height 13
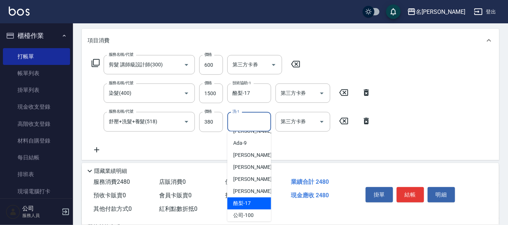
click at [248, 201] on span "酪梨 -17" at bounding box center [242, 204] width 18 height 8
type input "酪梨-17"
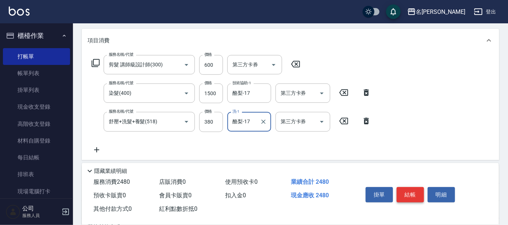
click at [410, 195] on button "結帳" at bounding box center [410, 194] width 27 height 15
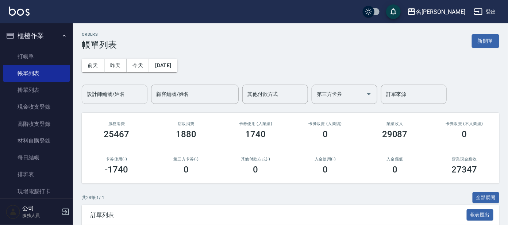
click at [117, 98] on input "設計師編號/姓名" at bounding box center [114, 94] width 59 height 13
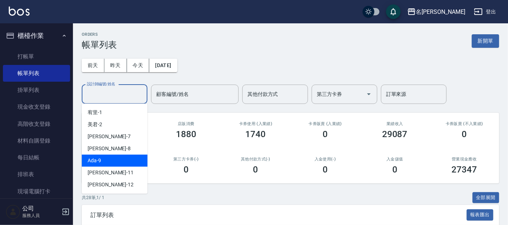
click at [108, 163] on div "Ada -9" at bounding box center [115, 161] width 66 height 12
type input "Ada-9"
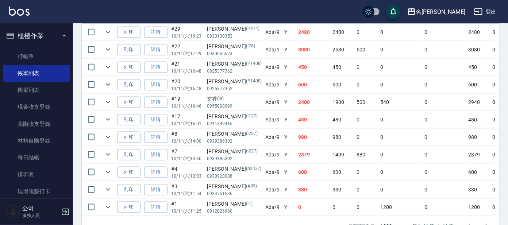
scroll to position [199, 0]
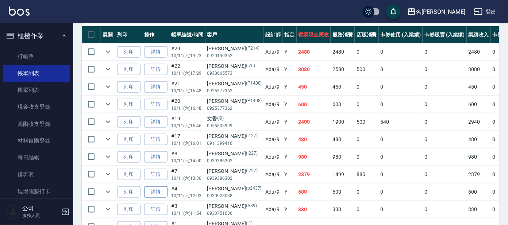
click at [151, 188] on link "詳情" at bounding box center [155, 191] width 23 height 11
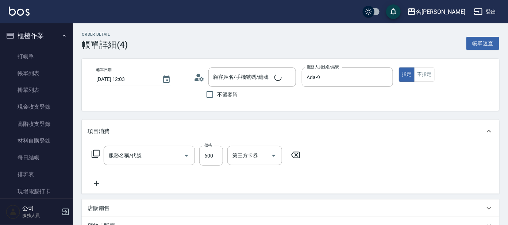
type input "2025/10/11 12:03"
type input "Ada-9"
type input "剪髮 講師級設計師(300)"
type input "[PERSON_NAME]/0930928088/p2437"
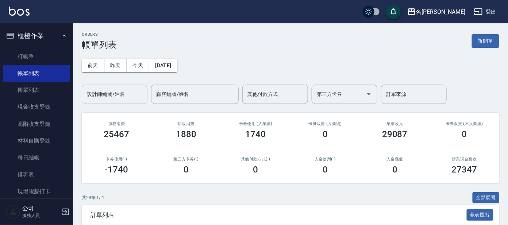
click at [127, 97] on input "設計師編號/姓名" at bounding box center [114, 94] width 59 height 13
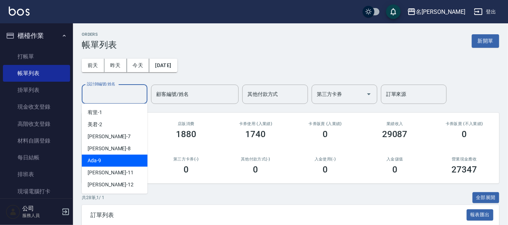
click at [124, 163] on div "Ada -9" at bounding box center [115, 161] width 66 height 12
type input "Ada-9"
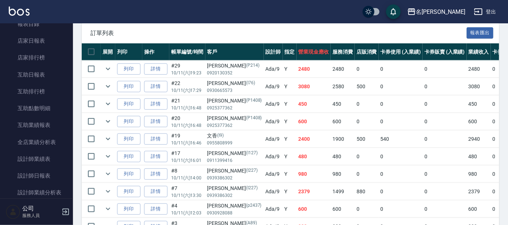
scroll to position [273, 0]
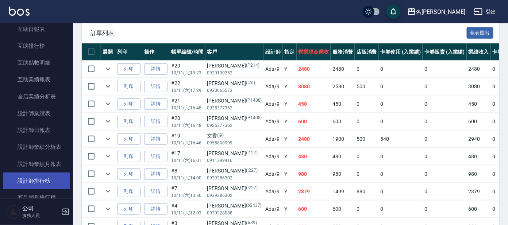
click at [40, 175] on link "設計師排行榜" at bounding box center [36, 181] width 67 height 17
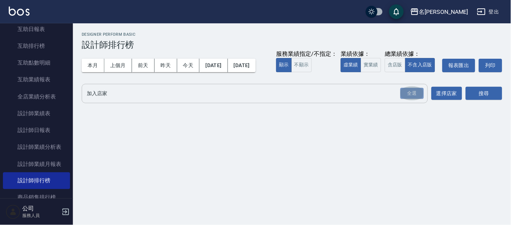
drag, startPoint x: 417, startPoint y: 109, endPoint x: 427, endPoint y: 107, distance: 10.7
click at [418, 99] on div "全選" at bounding box center [412, 93] width 23 height 11
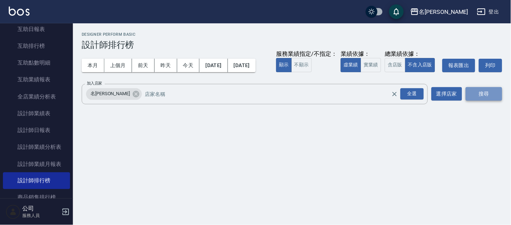
click at [491, 101] on button "搜尋" at bounding box center [484, 93] width 36 height 13
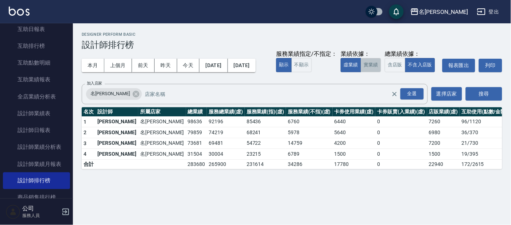
click at [361, 72] on button "實業績" at bounding box center [371, 65] width 20 height 14
click at [385, 72] on button "含店販" at bounding box center [395, 65] width 20 height 14
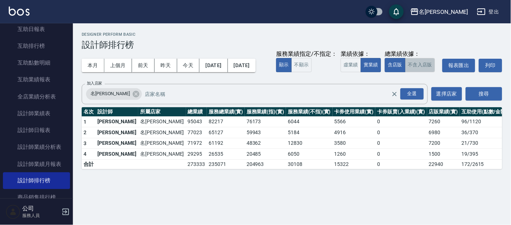
click at [405, 72] on button "不含入店販" at bounding box center [420, 65] width 30 height 14
click at [226, 61] on button "2025/10/01" at bounding box center [214, 65] width 28 height 13
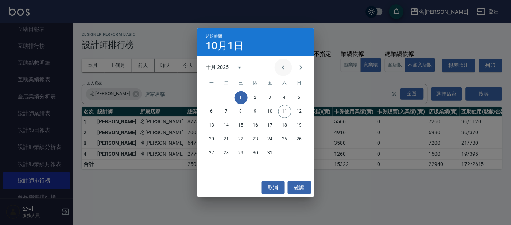
click at [284, 68] on icon "Previous month" at bounding box center [283, 67] width 9 height 9
click at [284, 125] on button "20" at bounding box center [284, 125] width 13 height 13
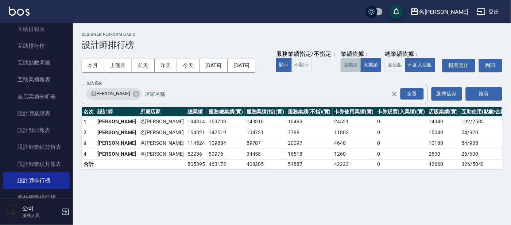
click at [341, 72] on button "虛業績" at bounding box center [351, 65] width 20 height 14
click at [361, 72] on button "實業績" at bounding box center [371, 65] width 20 height 14
drag, startPoint x: 159, startPoint y: 86, endPoint x: 170, endPoint y: 82, distance: 11.1
click at [341, 72] on button "虛業績" at bounding box center [351, 65] width 20 height 14
click at [385, 72] on button "含店販" at bounding box center [395, 65] width 20 height 14
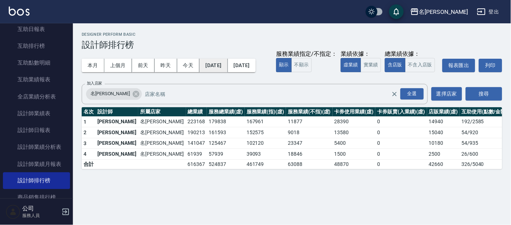
click at [225, 68] on button "2025/09/20" at bounding box center [214, 65] width 28 height 13
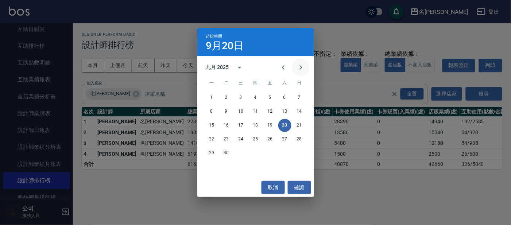
click at [300, 69] on icon "Next month" at bounding box center [300, 67] width 3 height 4
click at [287, 107] on button "11" at bounding box center [284, 111] width 13 height 13
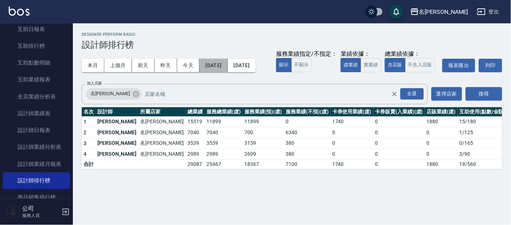
click at [228, 65] on button "[DATE]" at bounding box center [214, 65] width 28 height 13
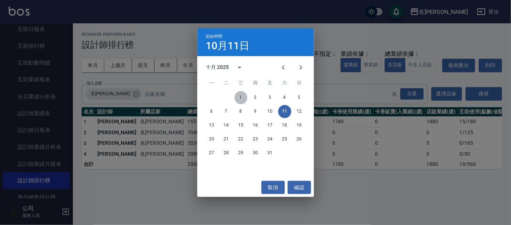
click at [242, 95] on button "1" at bounding box center [241, 97] width 13 height 13
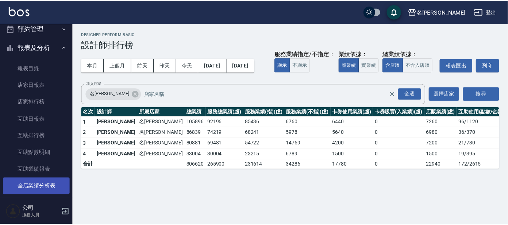
scroll to position [182, 0]
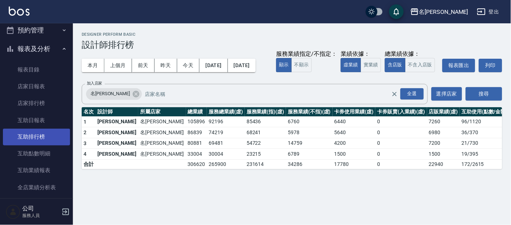
click at [41, 140] on link "互助排行榜" at bounding box center [36, 137] width 67 height 17
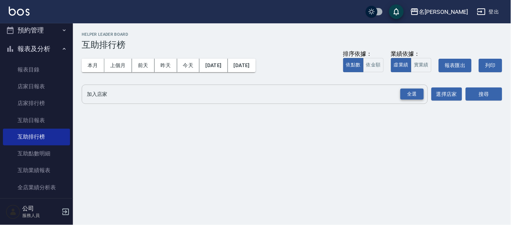
click at [412, 91] on div "全選" at bounding box center [412, 94] width 23 height 11
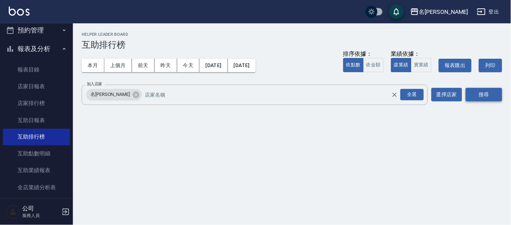
click at [479, 93] on button "搜尋" at bounding box center [484, 94] width 36 height 13
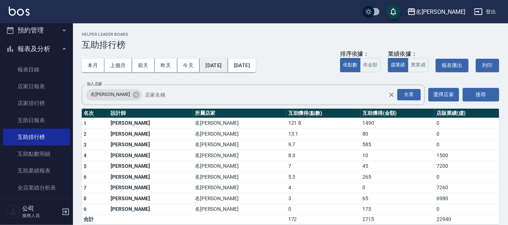
click at [224, 66] on button "2025/10/01" at bounding box center [214, 65] width 28 height 13
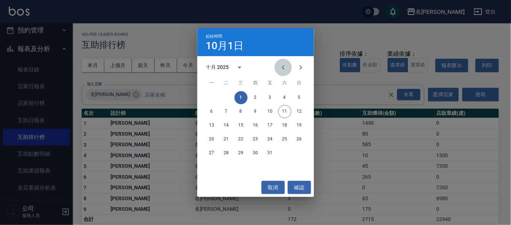
click at [286, 69] on icon "Previous month" at bounding box center [283, 67] width 9 height 9
click at [287, 124] on button "20" at bounding box center [284, 125] width 13 height 13
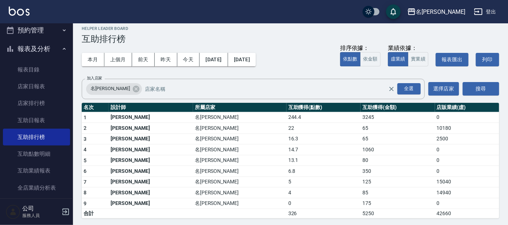
scroll to position [7, 0]
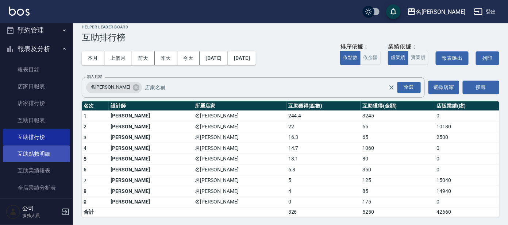
click at [45, 152] on link "互助點數明細" at bounding box center [36, 154] width 67 height 17
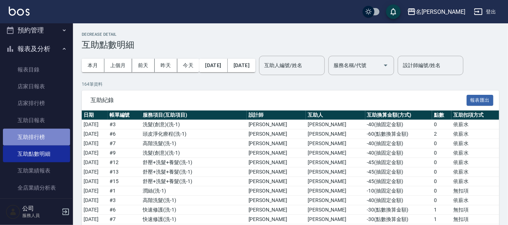
click at [39, 133] on link "互助排行榜" at bounding box center [36, 137] width 67 height 17
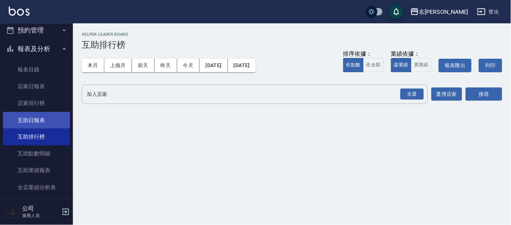
click at [41, 118] on link "互助日報表" at bounding box center [36, 120] width 67 height 17
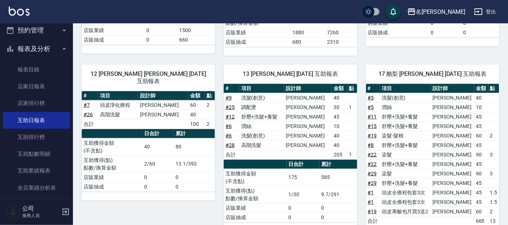
scroll to position [179, 0]
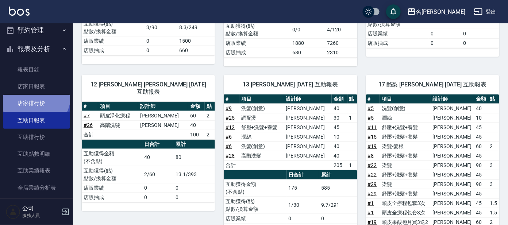
click at [32, 95] on link "店家排行榜" at bounding box center [36, 103] width 67 height 17
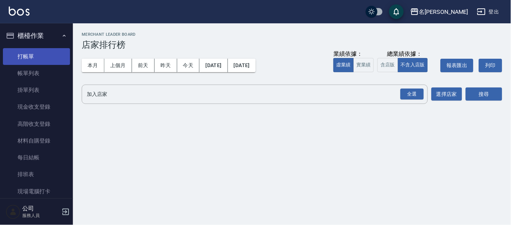
click at [24, 50] on link "打帳單" at bounding box center [36, 56] width 67 height 17
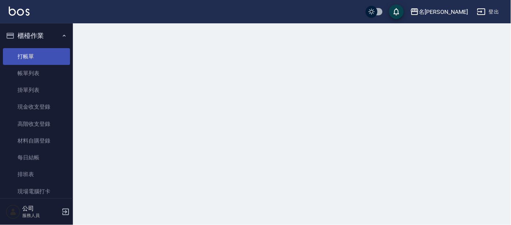
click at [22, 60] on link "打帳單" at bounding box center [36, 56] width 67 height 17
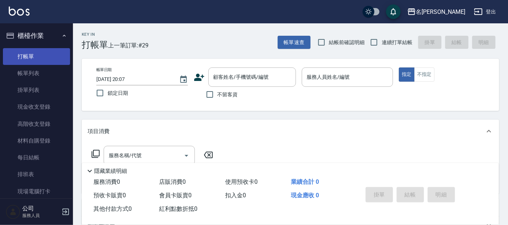
click at [23, 70] on link "帳單列表" at bounding box center [36, 73] width 67 height 17
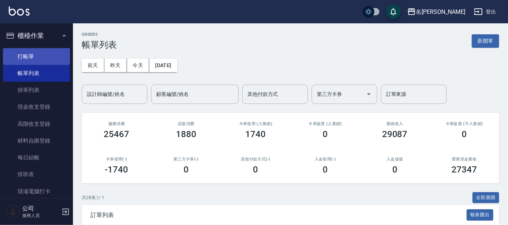
click at [28, 60] on link "打帳單" at bounding box center [36, 56] width 67 height 17
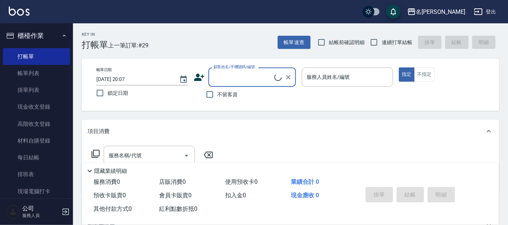
click at [252, 79] on input "顧客姓名/手機號碼/編號" at bounding box center [243, 77] width 63 height 13
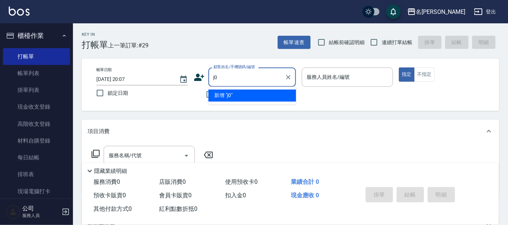
type input "j"
drag, startPoint x: 273, startPoint y: 98, endPoint x: 293, endPoint y: 90, distance: 21.7
click at [273, 97] on li "[PERSON_NAME]/0000000001/H0" at bounding box center [252, 96] width 88 height 12
type input "[PERSON_NAME]/0000000001/H0"
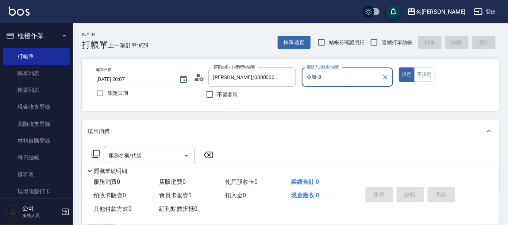
type input "亞璇-8"
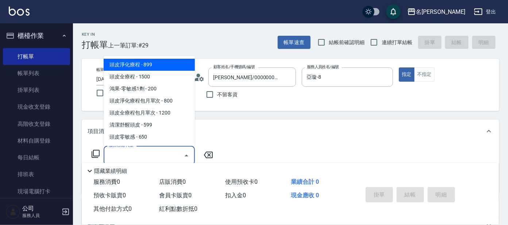
click at [136, 153] on input "服務名稱/代號" at bounding box center [144, 155] width 74 height 13
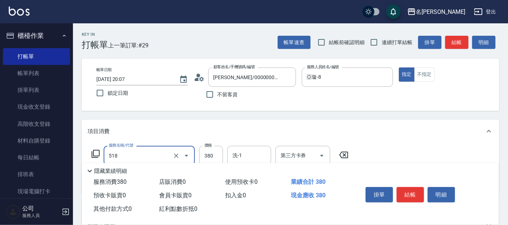
type input "舒壓+洗髮+養髮(518)"
click at [418, 83] on div "帳單日期 2025/10/11 20:07 鎖定日期 顧客姓名/手機號碼/編號 淼淼/0000000001/H0 顧客姓名/手機號碼/編號 不留客資 服務人員…" at bounding box center [290, 84] width 400 height 35
click at [418, 78] on button "不指定" at bounding box center [424, 74] width 20 height 14
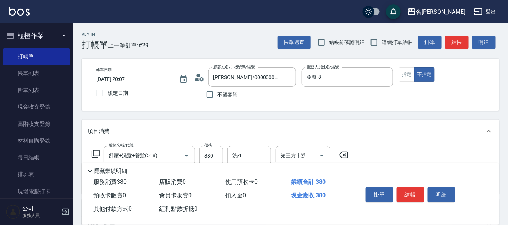
type button "false"
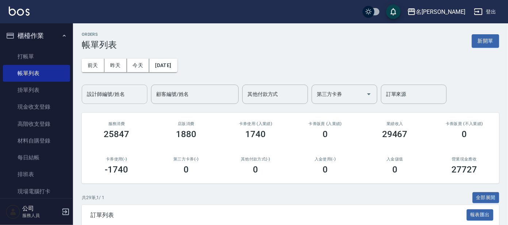
click at [119, 86] on div "設計師編號/姓名" at bounding box center [115, 94] width 66 height 19
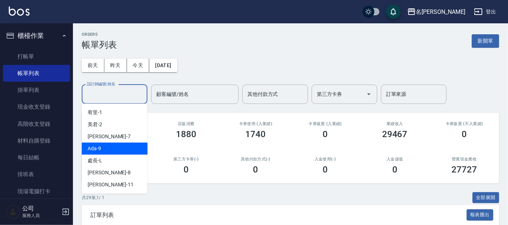
click at [97, 154] on div "Ada -9" at bounding box center [115, 149] width 66 height 12
type input "Ada-9"
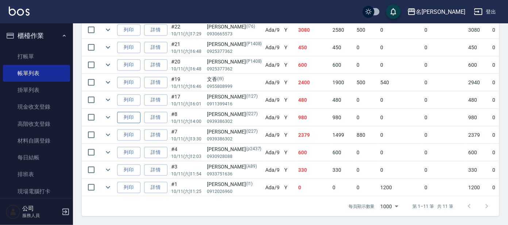
scroll to position [199, 0]
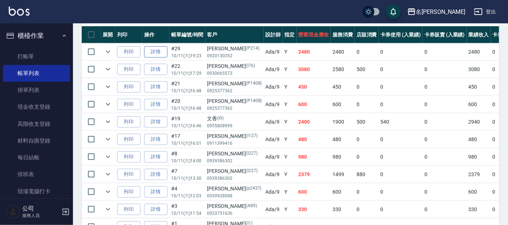
click at [149, 51] on link "詳情" at bounding box center [155, 51] width 23 height 11
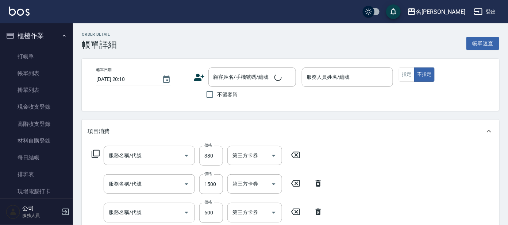
type input "2025/10/11 19:23"
type input "Ada-9"
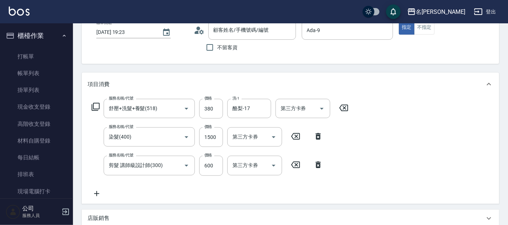
type input "舒壓+洗髮+養髮(518)"
type input "染髮(400)"
type input "剪髮 講師級設計師(300)"
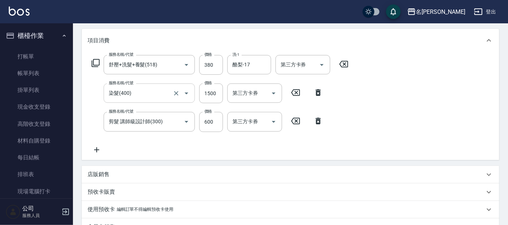
type input "[PERSON_NAME]/0920130352/P214"
click at [212, 119] on input "600" at bounding box center [211, 122] width 24 height 20
drag, startPoint x: 216, startPoint y: 120, endPoint x: 189, endPoint y: 114, distance: 27.1
click at [194, 114] on div "服務名稱/代號 剪髮 講師級設計師(300) 服務名稱/代號 價格 200 價格 第三方卡券 第三方卡券" at bounding box center [208, 122] width 240 height 20
drag, startPoint x: 379, startPoint y: 109, endPoint x: 356, endPoint y: 106, distance: 22.8
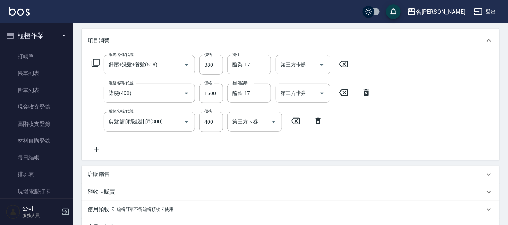
click at [379, 108] on div "服務名稱/代號 舒壓+洗髮+養髮(518) 服務名稱/代號 價格 380 價格 洗-1 酪梨-17 洗-1 第三方卡券 第三方卡券 服務名稱/代號 染髮(40…" at bounding box center [290, 106] width 417 height 108
click at [214, 117] on input "400" at bounding box center [211, 122] width 24 height 20
type input "600"
click at [213, 100] on input "1500" at bounding box center [211, 94] width 24 height 20
type input "1300"
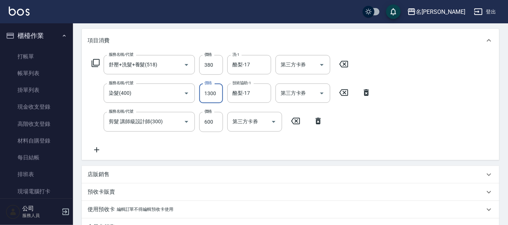
drag, startPoint x: 415, startPoint y: 118, endPoint x: 403, endPoint y: 115, distance: 12.7
click at [413, 118] on div "服務名稱/代號 舒壓+洗髮+養髮(518) 服務名稱/代號 價格 380 價格 洗-1 酪梨-17 洗-1 第三方卡券 第三方卡券 服務名稱/代號 染髮(40…" at bounding box center [290, 106] width 417 height 108
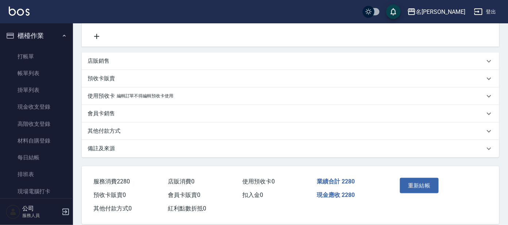
scroll to position [213, 0]
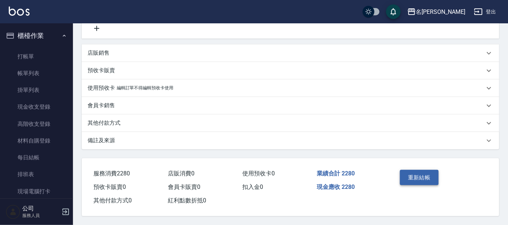
click at [414, 175] on button "重新結帳" at bounding box center [419, 177] width 39 height 15
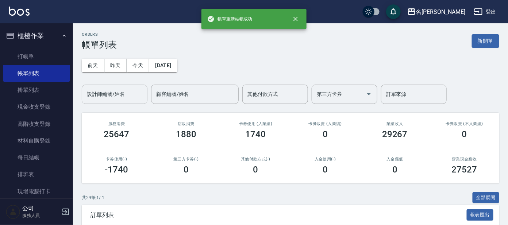
click at [120, 89] on input "設計師編號/姓名" at bounding box center [114, 94] width 59 height 13
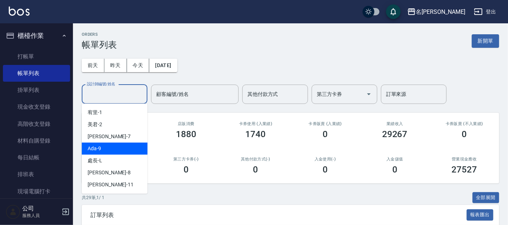
click at [108, 150] on div "Ada -9" at bounding box center [115, 149] width 66 height 12
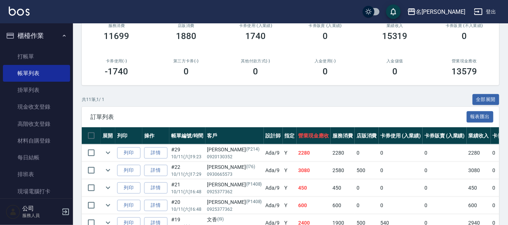
scroll to position [62, 0]
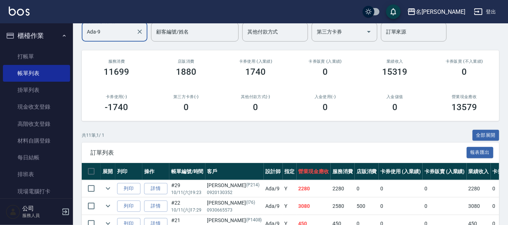
drag, startPoint x: 127, startPoint y: 36, endPoint x: 126, endPoint y: 33, distance: 3.7
click at [126, 33] on input "Ada-9" at bounding box center [109, 32] width 48 height 13
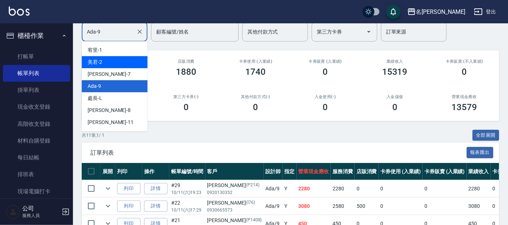
click at [116, 59] on div "美君 -2" at bounding box center [115, 62] width 66 height 12
type input "美君-2"
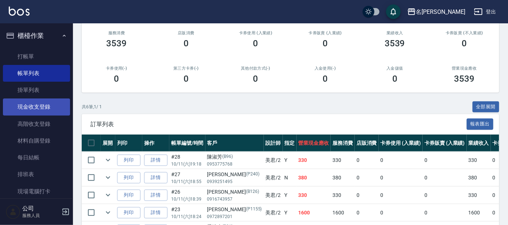
scroll to position [0, 0]
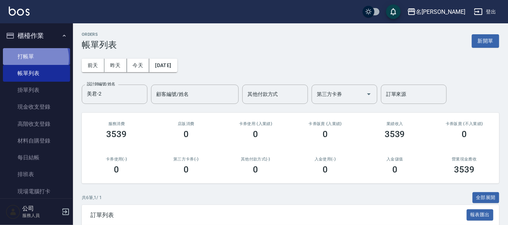
click at [32, 58] on link "打帳單" at bounding box center [36, 56] width 67 height 17
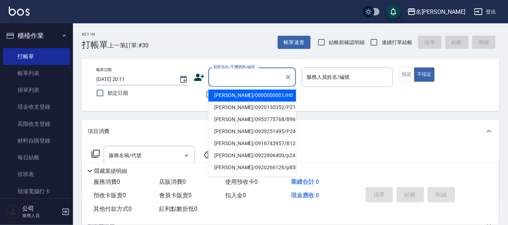
click at [213, 73] on input "顧客姓名/手機號碼/編號" at bounding box center [247, 77] width 70 height 13
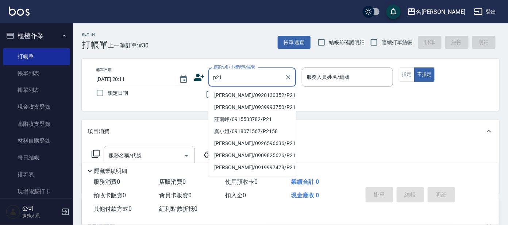
drag, startPoint x: 216, startPoint y: 77, endPoint x: 206, endPoint y: 77, distance: 10.2
click at [208, 77] on div "p21 顧客姓名/手機號碼/編號" at bounding box center [252, 76] width 88 height 19
click at [225, 95] on li "番曉金/番曉金B414/B21" at bounding box center [252, 96] width 88 height 12
type input "番曉金/番曉金B414/B21"
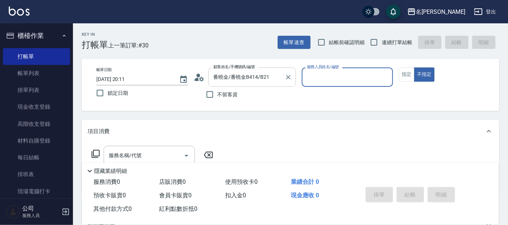
type input "美君-2"
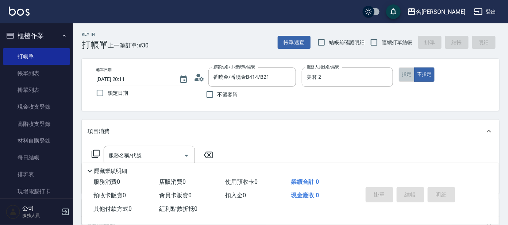
click at [411, 77] on button "指定" at bounding box center [407, 74] width 16 height 14
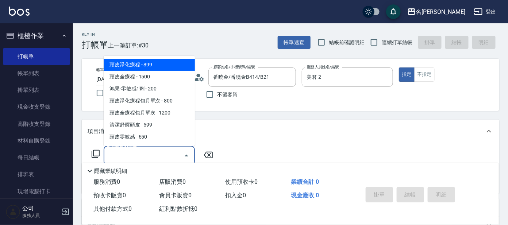
drag, startPoint x: 158, startPoint y: 151, endPoint x: 155, endPoint y: 149, distance: 4.1
click at [156, 149] on input "服務名稱/代號" at bounding box center [144, 155] width 74 height 13
click at [428, 73] on button "不指定" at bounding box center [424, 74] width 20 height 14
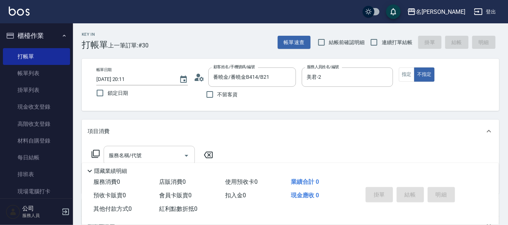
click at [145, 147] on div "服務名稱/代號" at bounding box center [149, 155] width 91 height 19
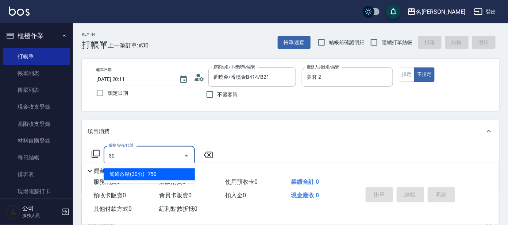
type input "301"
click at [148, 176] on span "剪髮 A級設計師 - 500" at bounding box center [149, 175] width 91 height 12
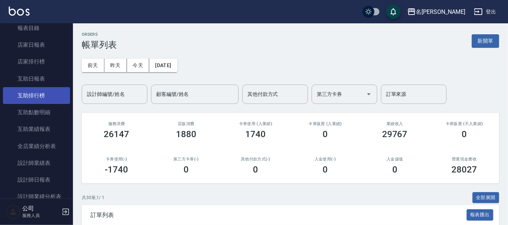
scroll to position [228, 0]
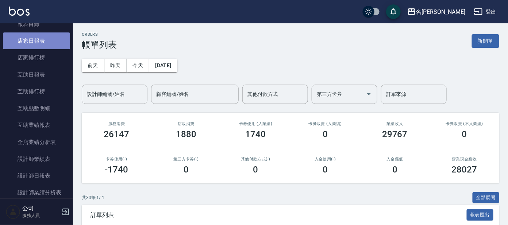
click at [46, 42] on link "店家日報表" at bounding box center [36, 40] width 67 height 17
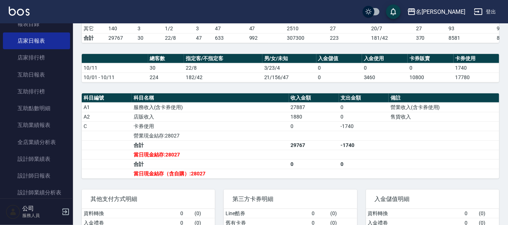
scroll to position [170, 0]
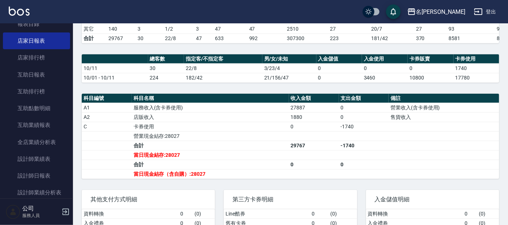
drag, startPoint x: 225, startPoint y: 56, endPoint x: 0, endPoint y: 81, distance: 226.4
click at [179, 53] on div "名留大龍 2025-10-11 店家日報表 列印時間： 2025-10-11-20:13 Merchant Daily Report 店家日報表 前天 昨天 …" at bounding box center [290, 58] width 435 height 411
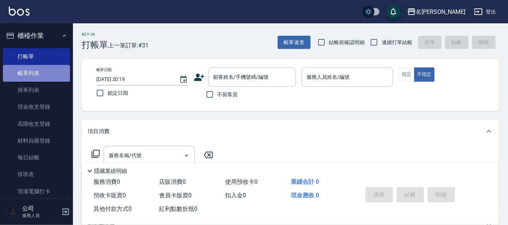
click at [40, 74] on link "帳單列表" at bounding box center [36, 73] width 67 height 17
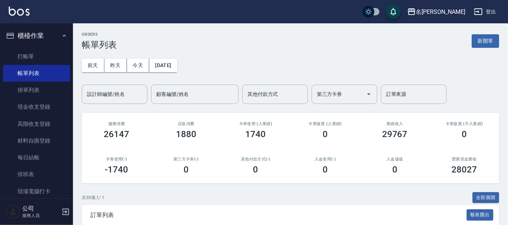
scroll to position [45, 0]
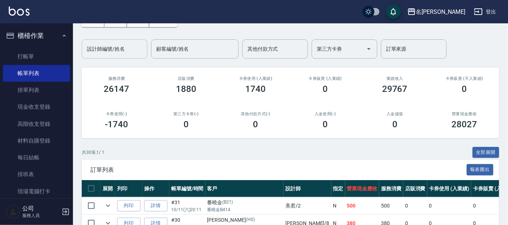
click at [122, 55] on div "設計師編號/姓名" at bounding box center [115, 48] width 66 height 19
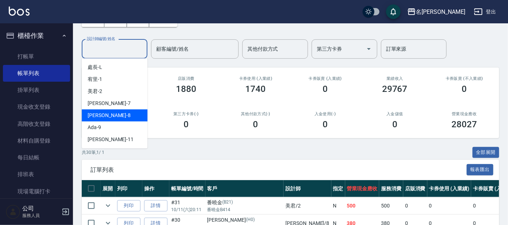
click at [116, 113] on div "[PERSON_NAME] -8" at bounding box center [115, 115] width 66 height 12
type input "亞璇-8"
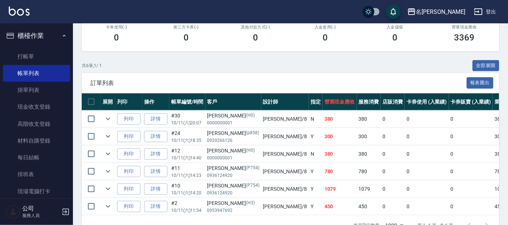
scroll to position [157, 0]
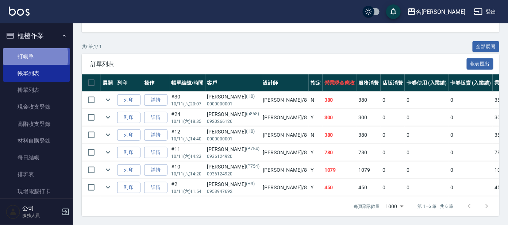
click at [23, 57] on link "打帳單" at bounding box center [36, 56] width 67 height 17
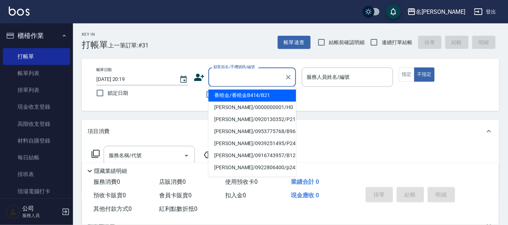
click at [236, 82] on input "顧客姓名/手機號碼/編號" at bounding box center [247, 77] width 70 height 13
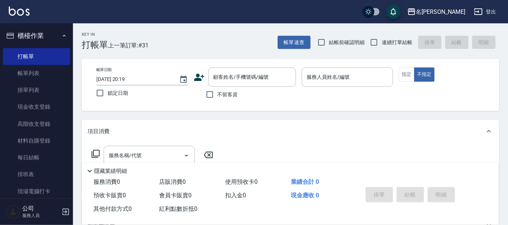
click at [196, 80] on icon at bounding box center [199, 77] width 10 height 7
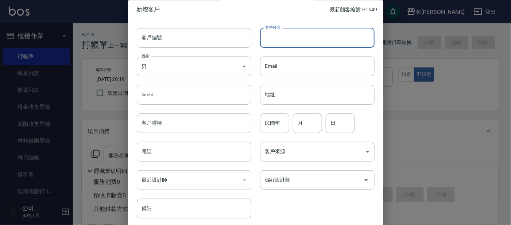
click at [291, 41] on input "客戶姓名" at bounding box center [317, 38] width 115 height 20
type input "j"
type input "[PERSON_NAME]"
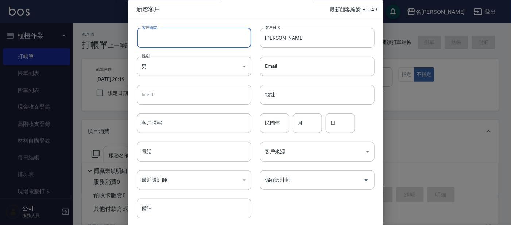
click at [189, 36] on input "客戶編號" at bounding box center [194, 38] width 115 height 20
type input "P1550"
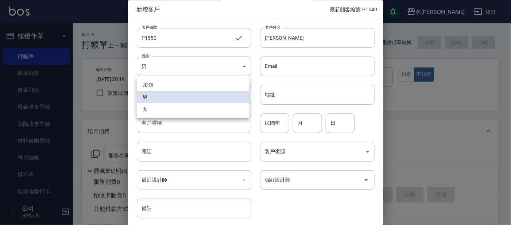
drag, startPoint x: 159, startPoint y: 70, endPoint x: 163, endPoint y: 80, distance: 10.6
click at [158, 69] on body "名留大龍 登出 櫃檯作業 打帳單 帳單列表 掛單列表 現金收支登錄 高階收支登錄 材料自購登錄 每日結帳 排班表 現場電腦打卡 預約管理 預約管理 單日預約紀…" at bounding box center [255, 177] width 511 height 355
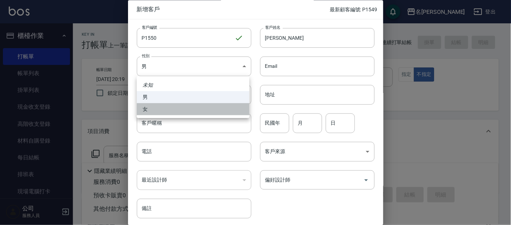
click at [167, 106] on li "女" at bounding box center [193, 109] width 113 height 12
type input "[DEMOGRAPHIC_DATA]"
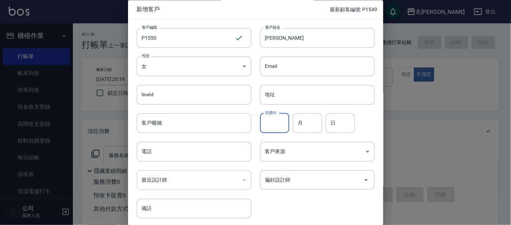
click at [273, 119] on div "民國年 民國年" at bounding box center [274, 123] width 29 height 20
type input "2"
type input "24"
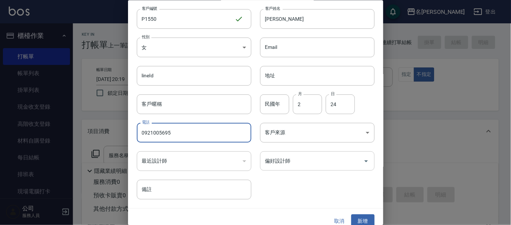
scroll to position [27, 0]
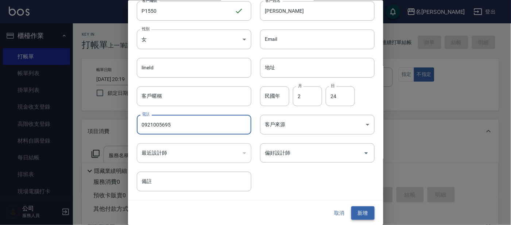
type input "0921005695"
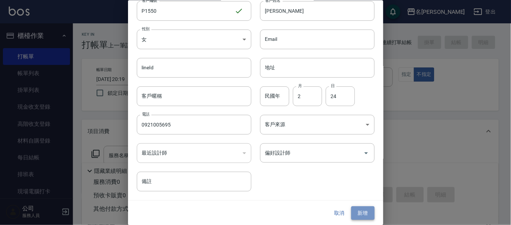
click at [356, 209] on button "新增" at bounding box center [362, 212] width 23 height 13
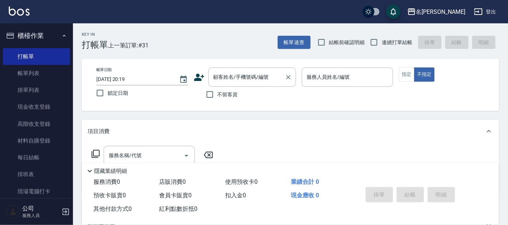
click at [244, 76] on div "顧客姓名/手機號碼/編號 顧客姓名/手機號碼/編號" at bounding box center [252, 76] width 88 height 19
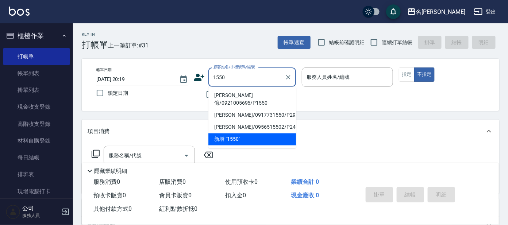
drag, startPoint x: 230, startPoint y: 96, endPoint x: 263, endPoint y: 95, distance: 33.2
click at [230, 96] on li "[PERSON_NAME]億/0921005695/P1550" at bounding box center [252, 100] width 88 height 20
type input "[PERSON_NAME]億/0921005695/P1550"
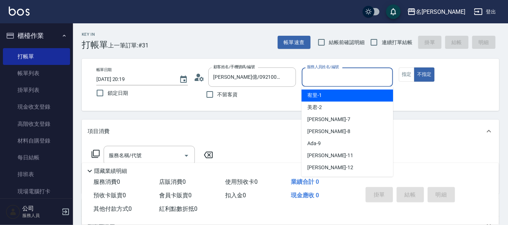
drag, startPoint x: 317, startPoint y: 70, endPoint x: 318, endPoint y: 78, distance: 8.1
click at [318, 71] on input "服務人員姓名/編號" at bounding box center [347, 77] width 85 height 13
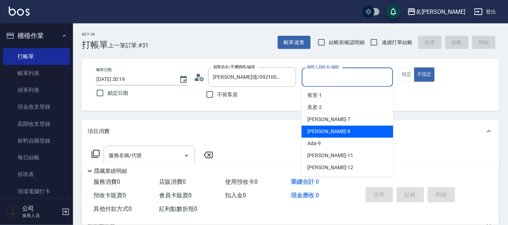
click at [322, 130] on div "[PERSON_NAME] -8" at bounding box center [347, 132] width 92 height 12
type input "亞璇-8"
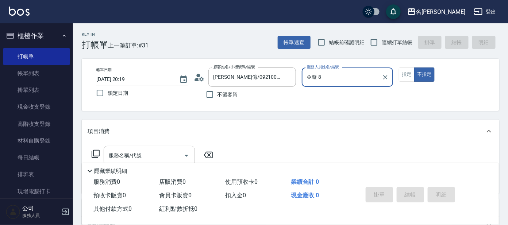
click at [149, 156] on input "服務名稱/代號" at bounding box center [144, 155] width 74 height 13
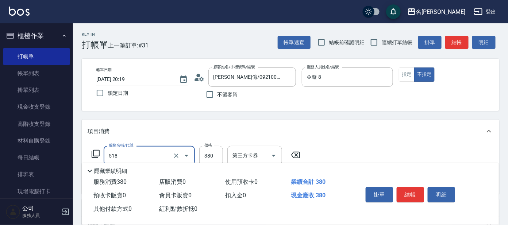
type input "舒壓+洗髮+養髮(518)"
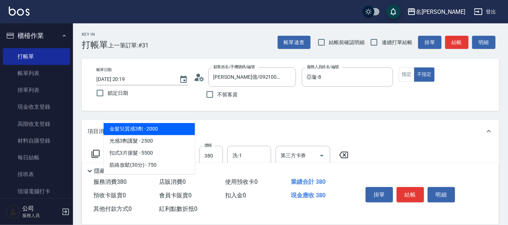
type input "303"
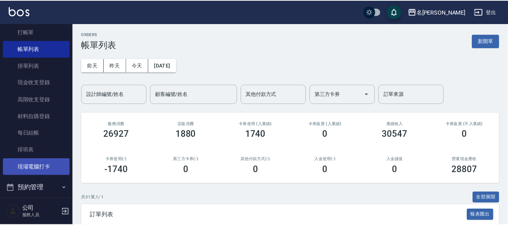
scroll to position [88, 0]
